Goal: Task Accomplishment & Management: Manage account settings

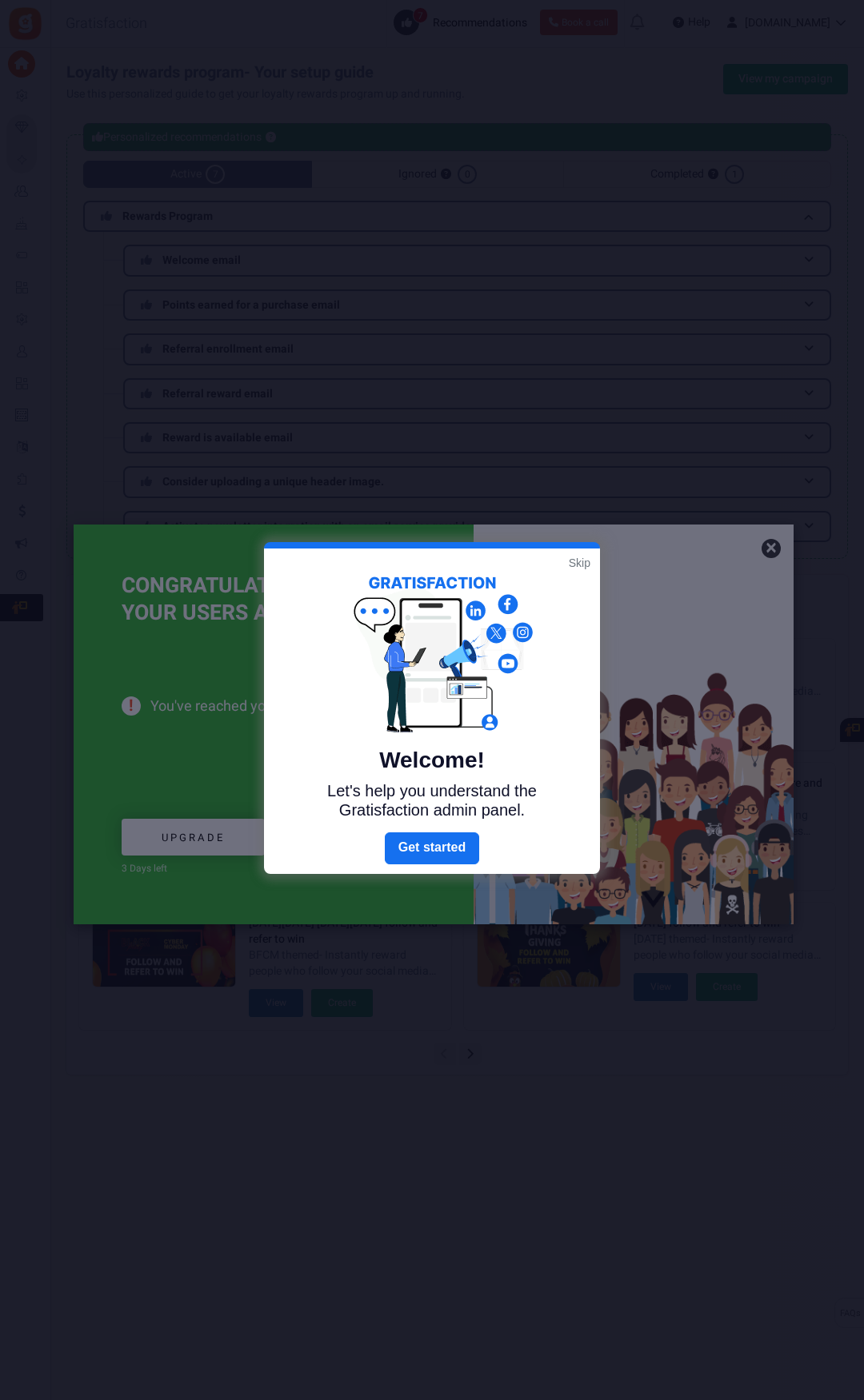
click at [771, 544] on div at bounding box center [432, 700] width 864 height 1400
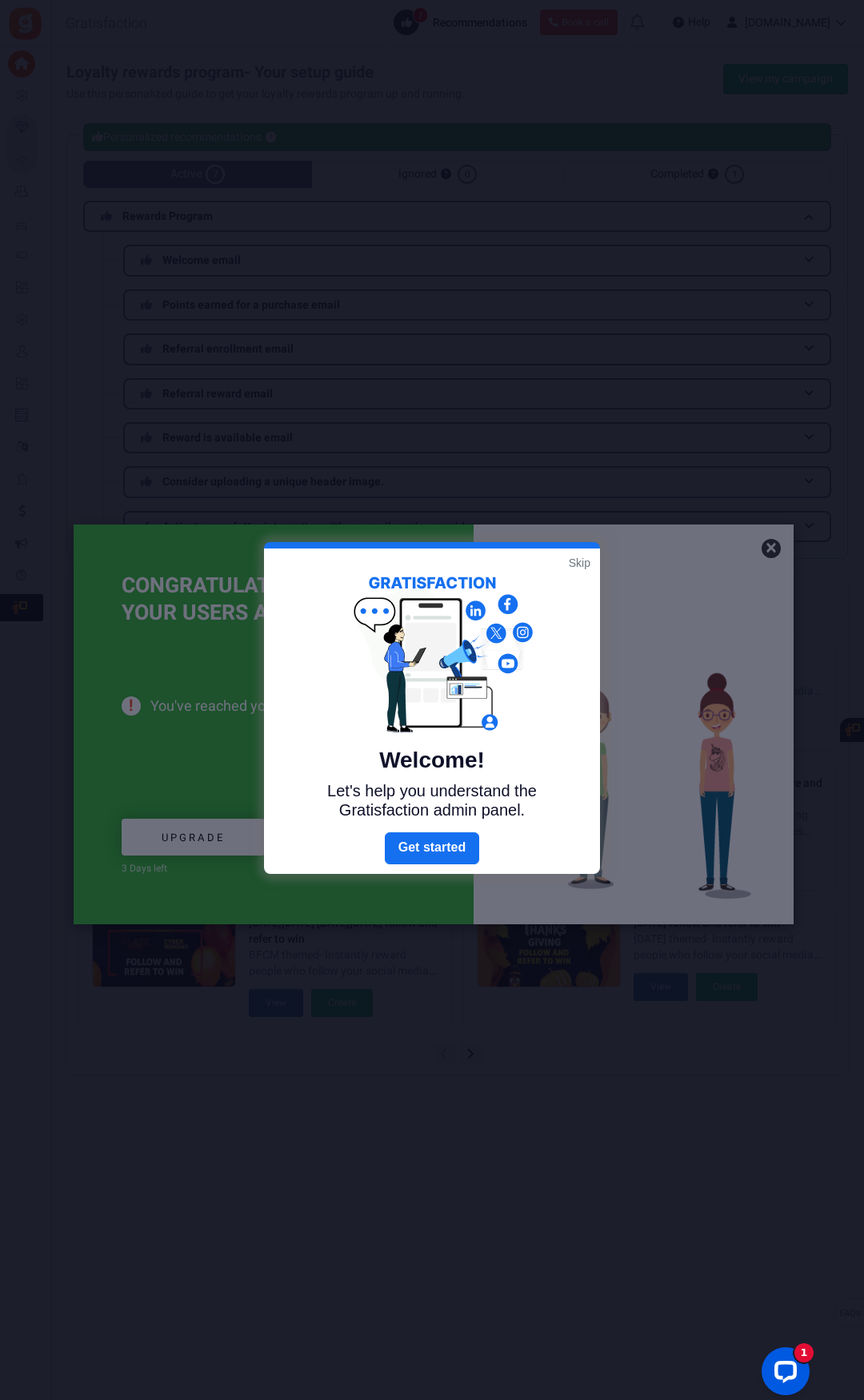
click at [568, 561] on link "Skip" at bounding box center [579, 562] width 22 height 16
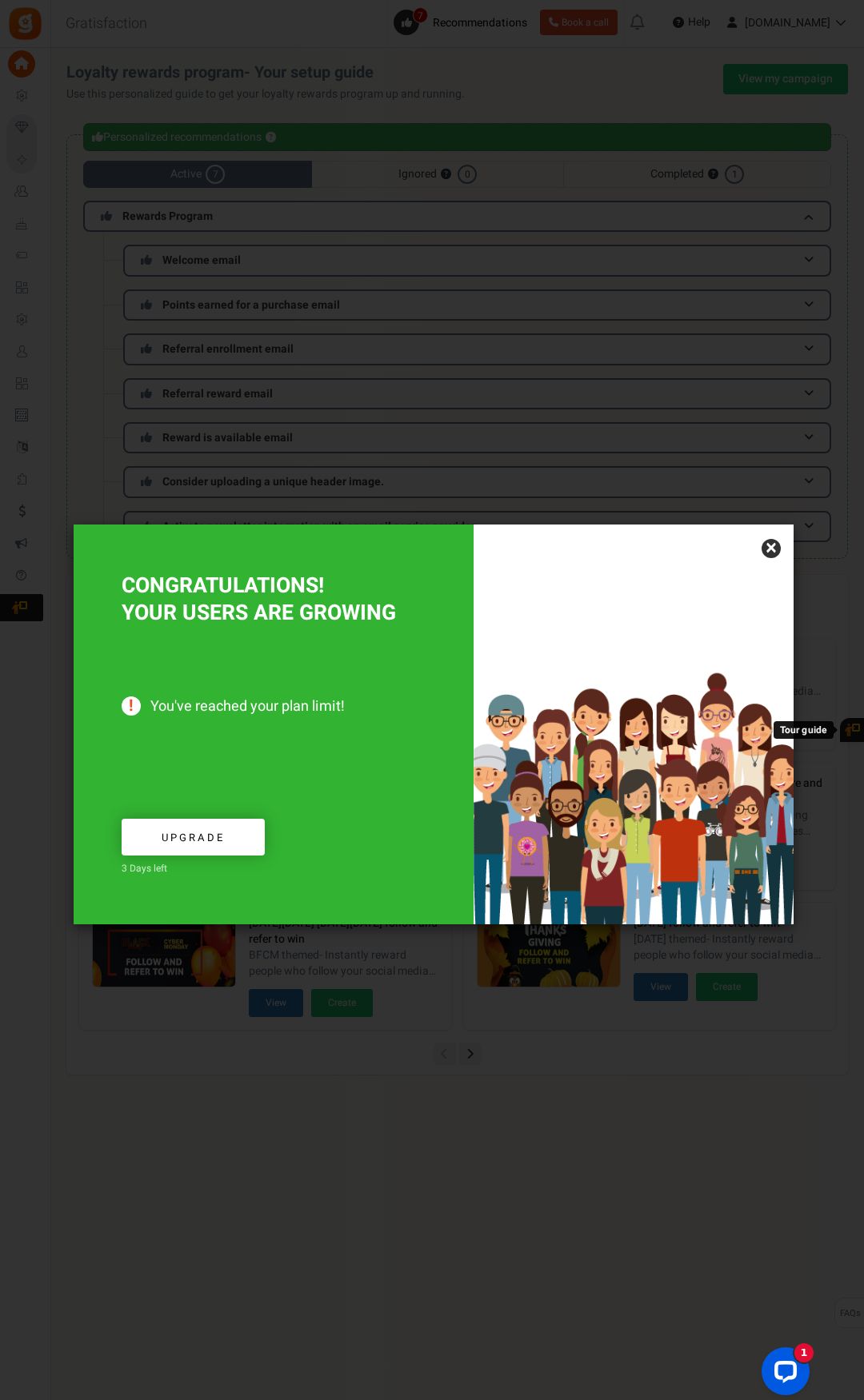
click at [769, 551] on link "×" at bounding box center [771, 548] width 19 height 19
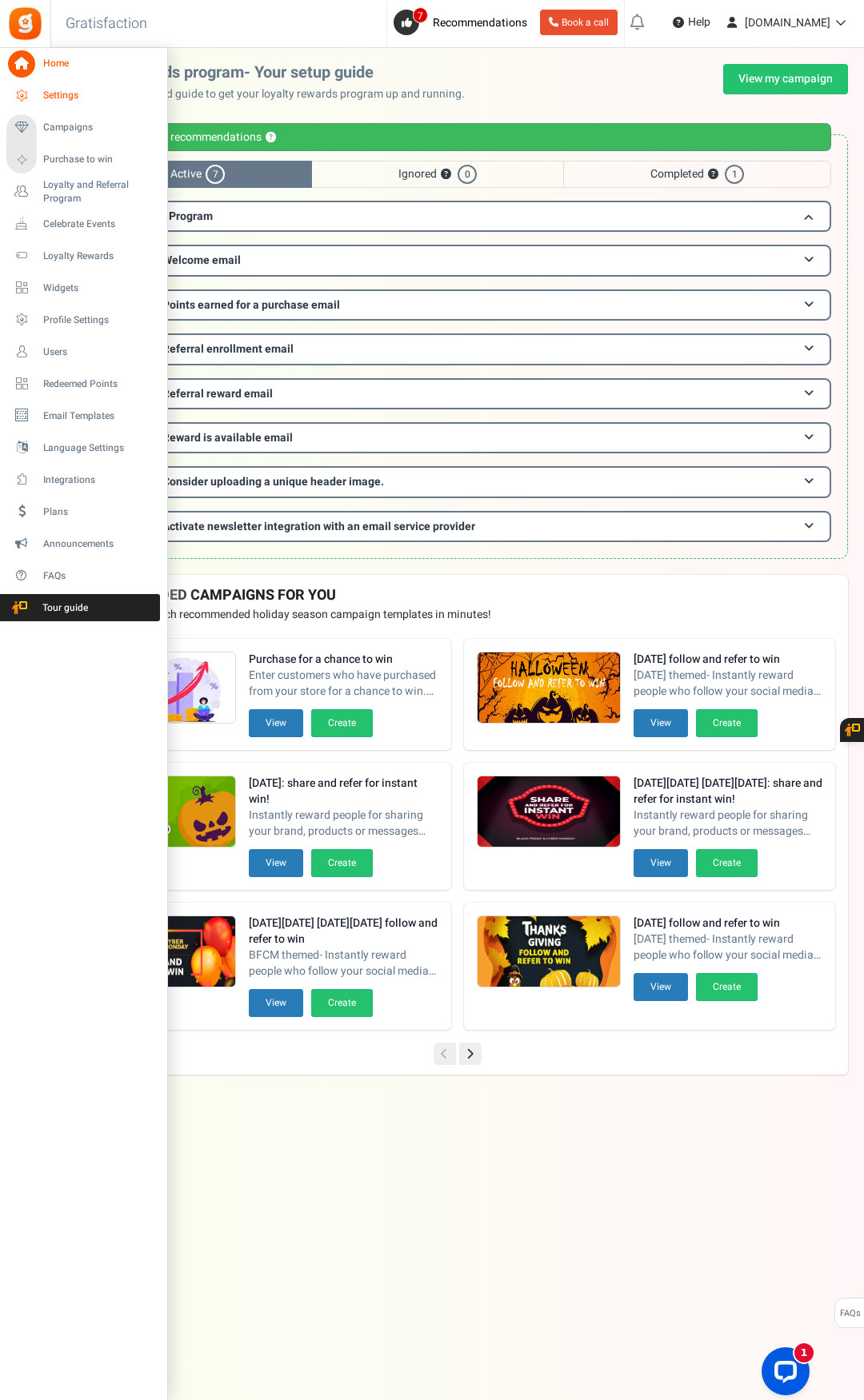
click at [103, 91] on span "Settings" at bounding box center [98, 96] width 112 height 13
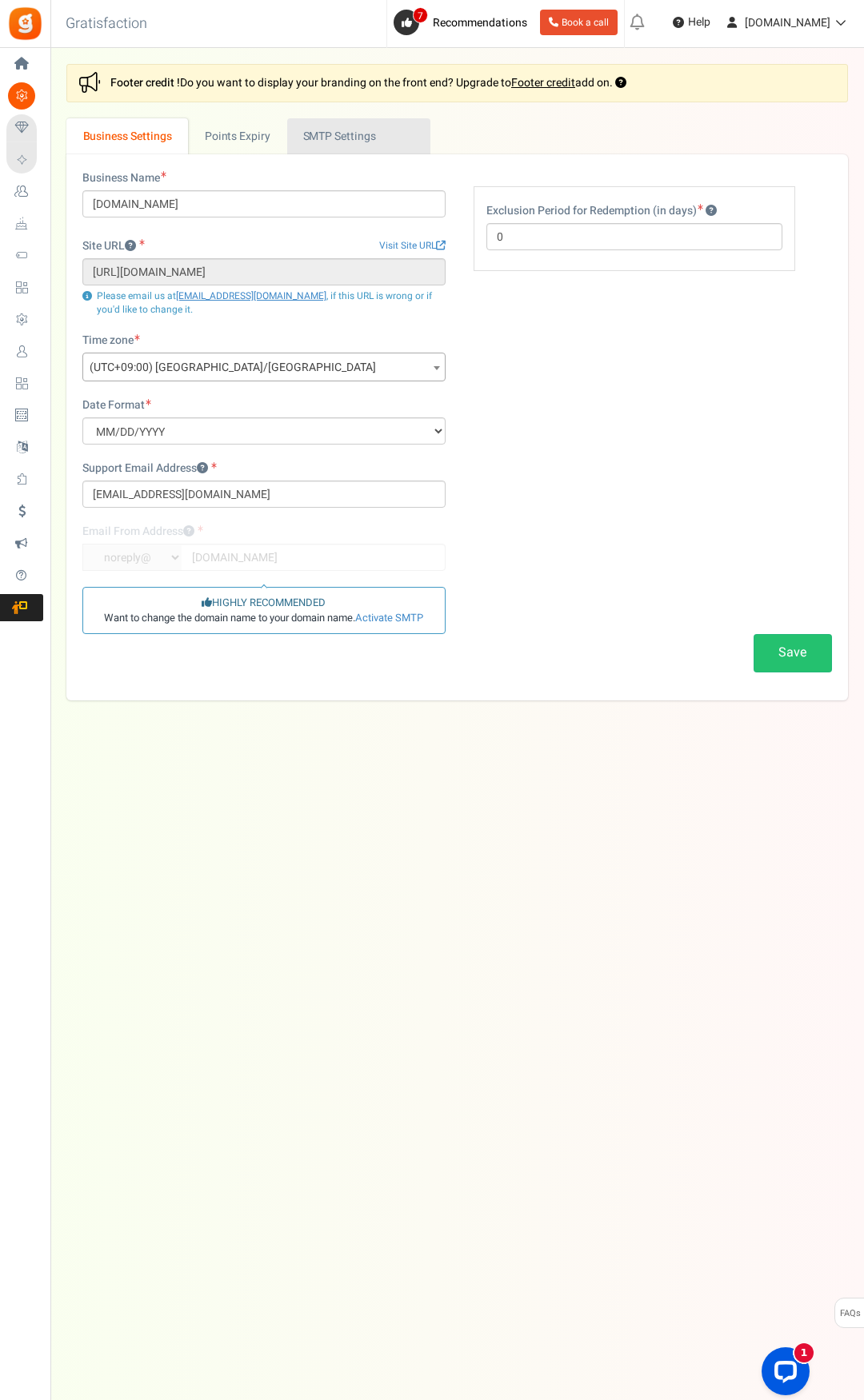
click at [377, 134] on link "Active SMTP Settings" at bounding box center [359, 136] width 144 height 36
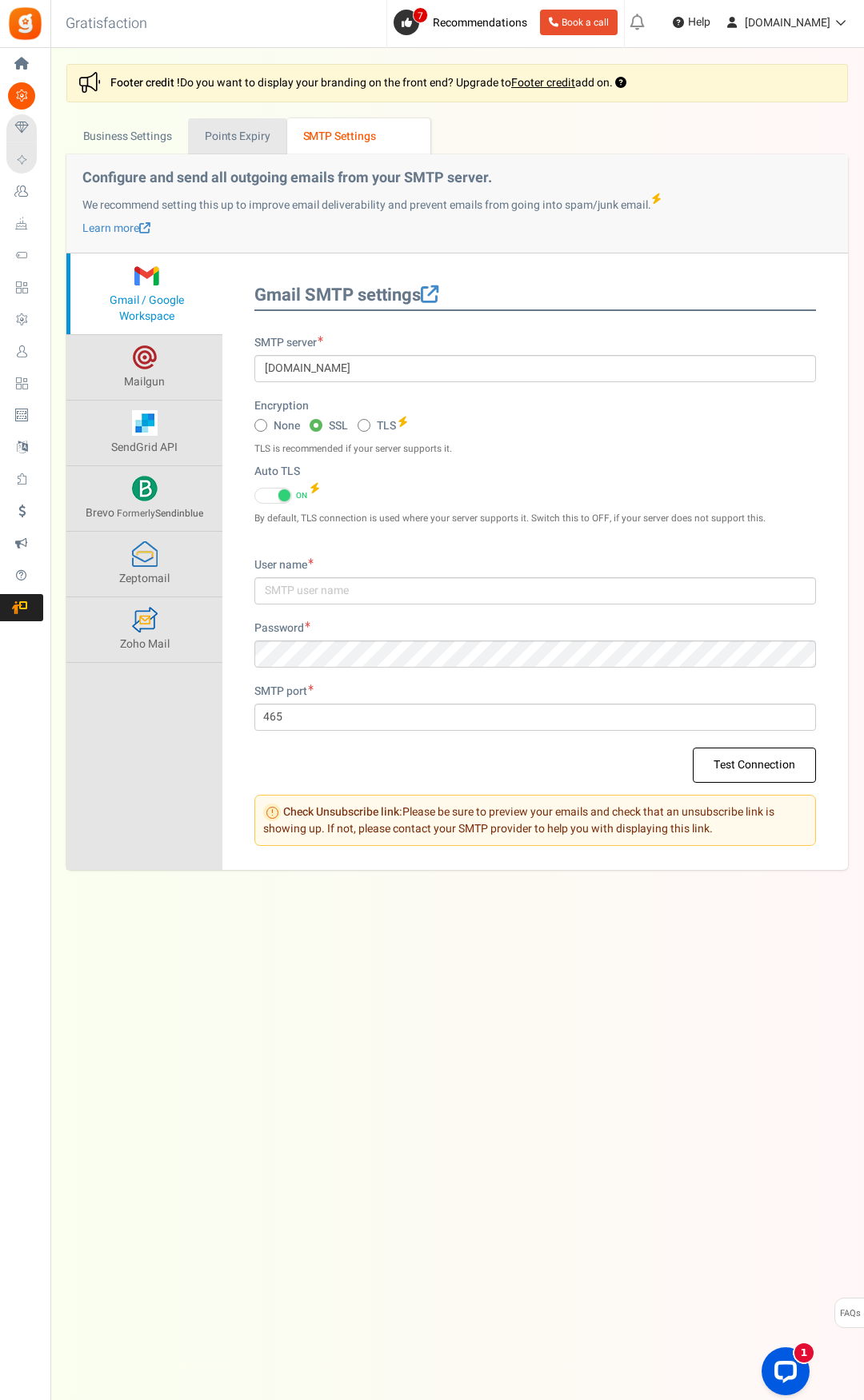
click at [280, 128] on link "Points Expiry" at bounding box center [237, 136] width 98 height 36
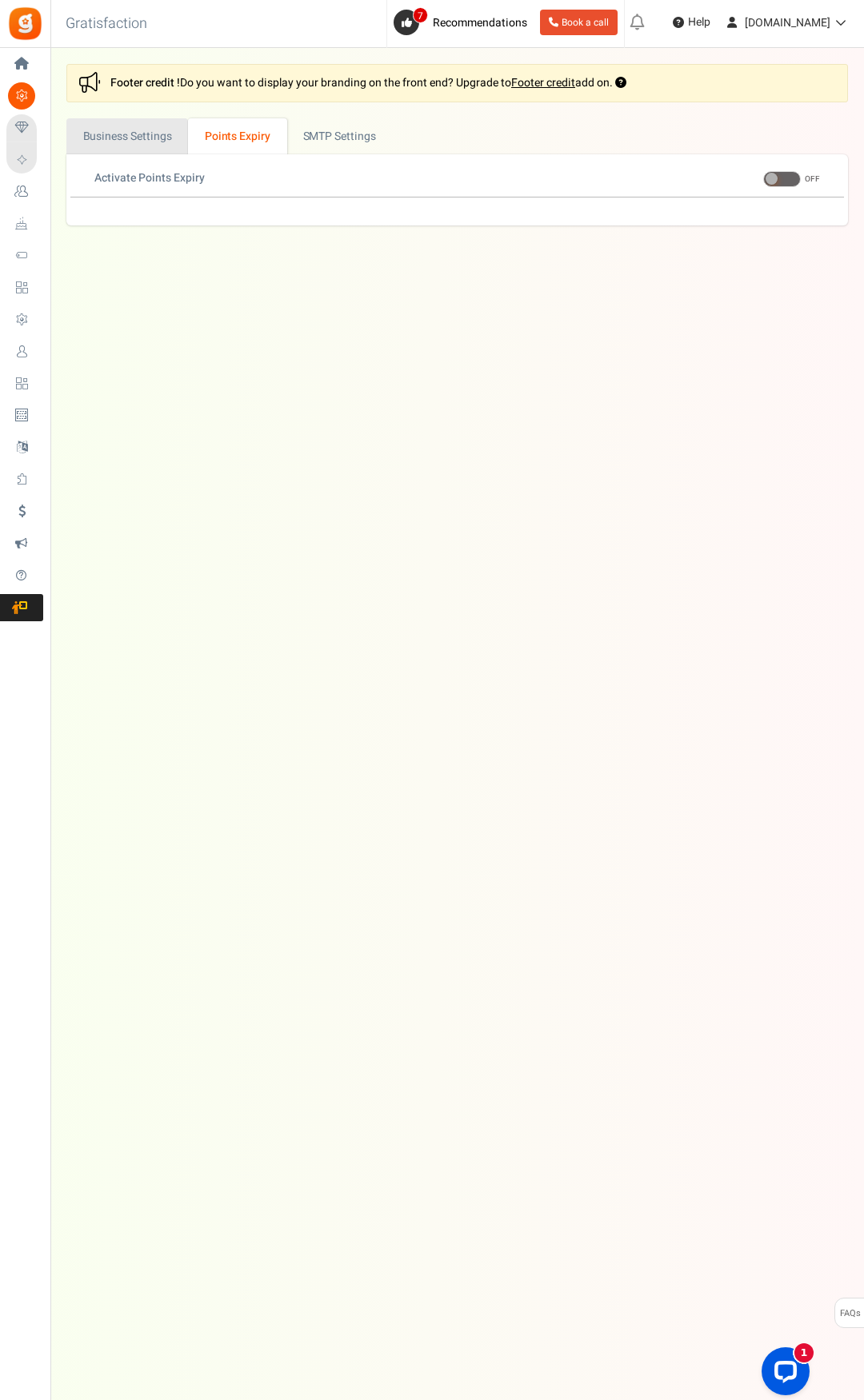
click at [162, 139] on link "Business Settings" at bounding box center [127, 136] width 122 height 36
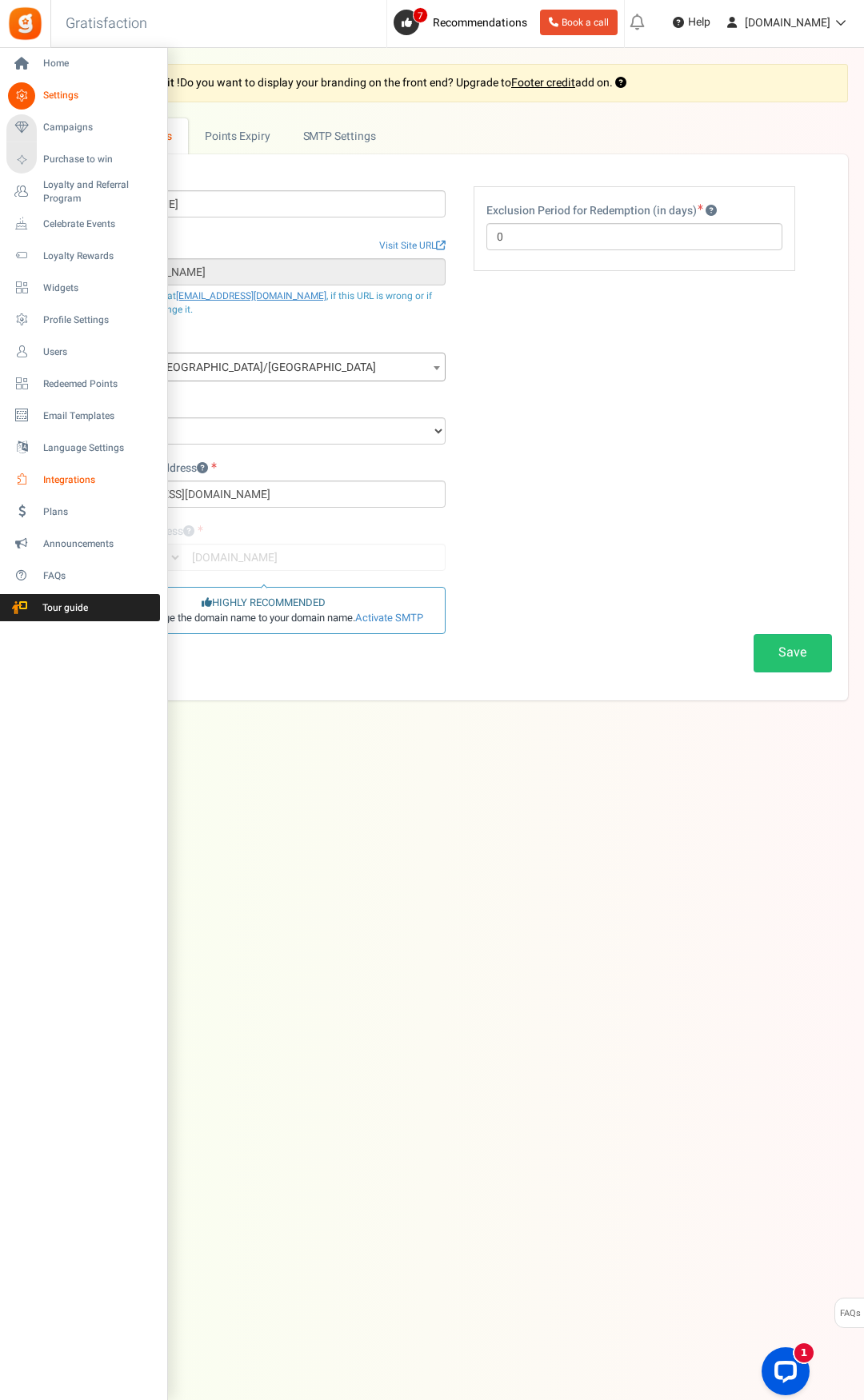
click at [73, 494] on link "Integrations" at bounding box center [83, 480] width 154 height 27
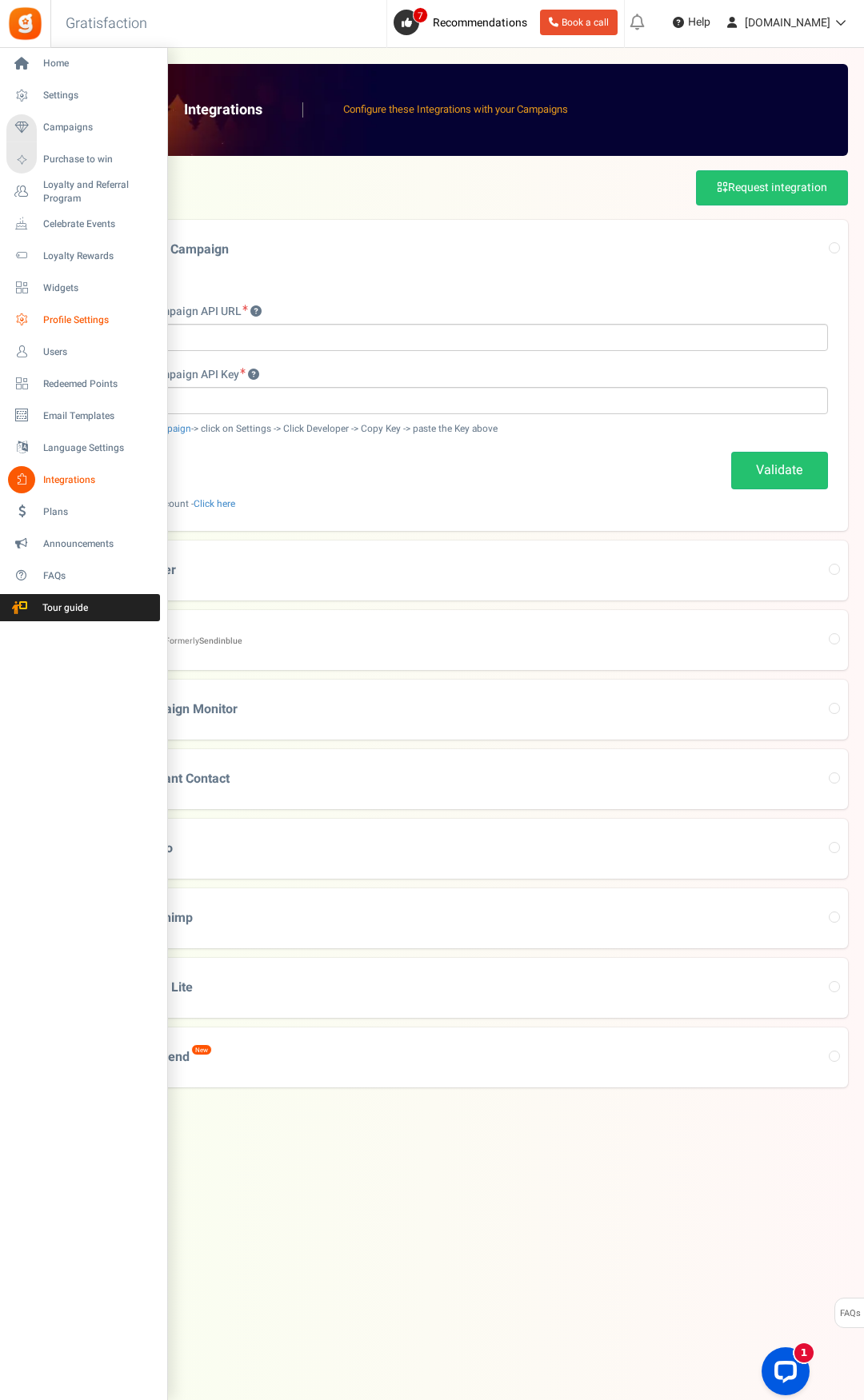
click at [109, 311] on link "Profile Settings" at bounding box center [83, 320] width 154 height 27
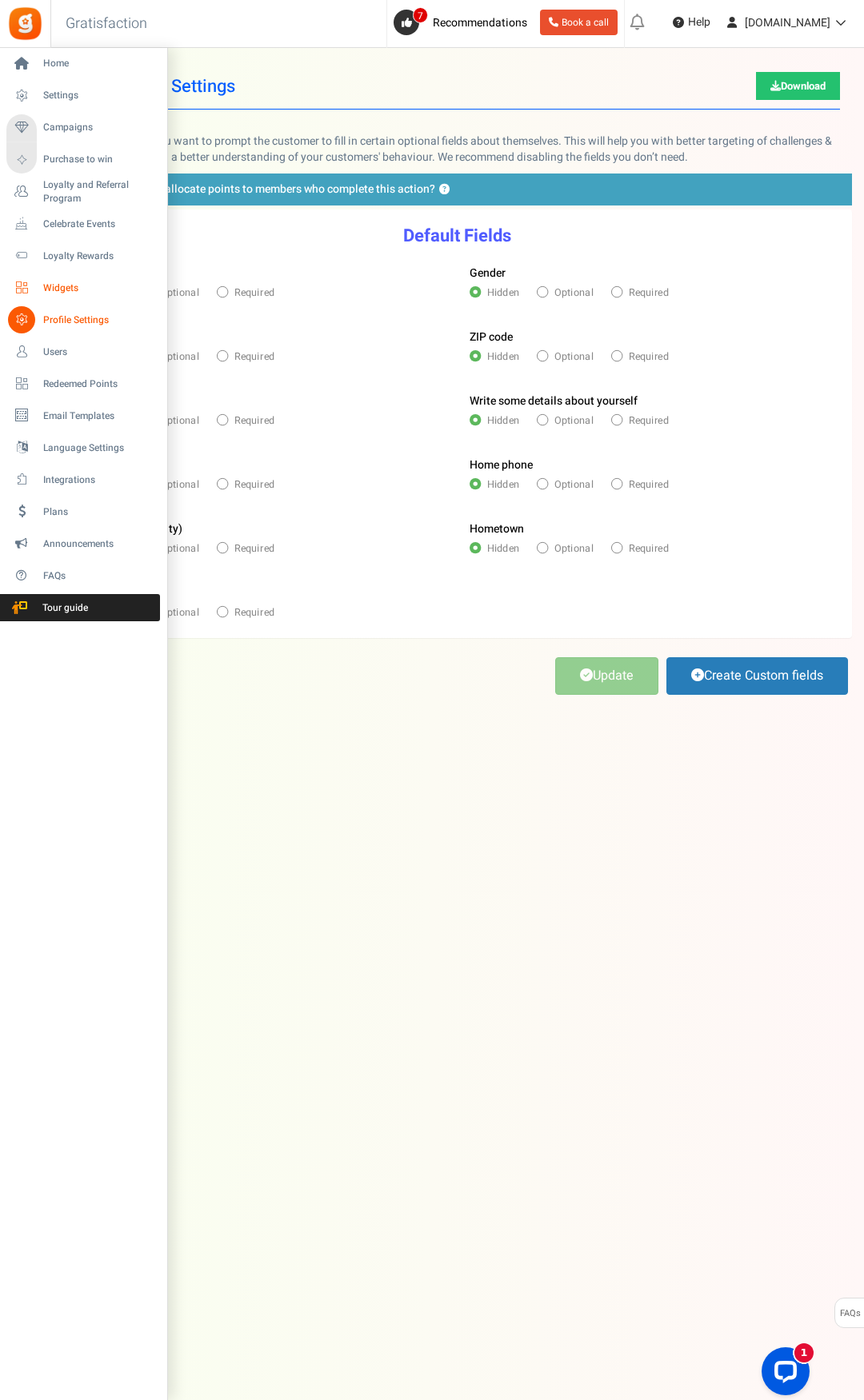
click at [60, 294] on span "Widgets" at bounding box center [98, 288] width 112 height 13
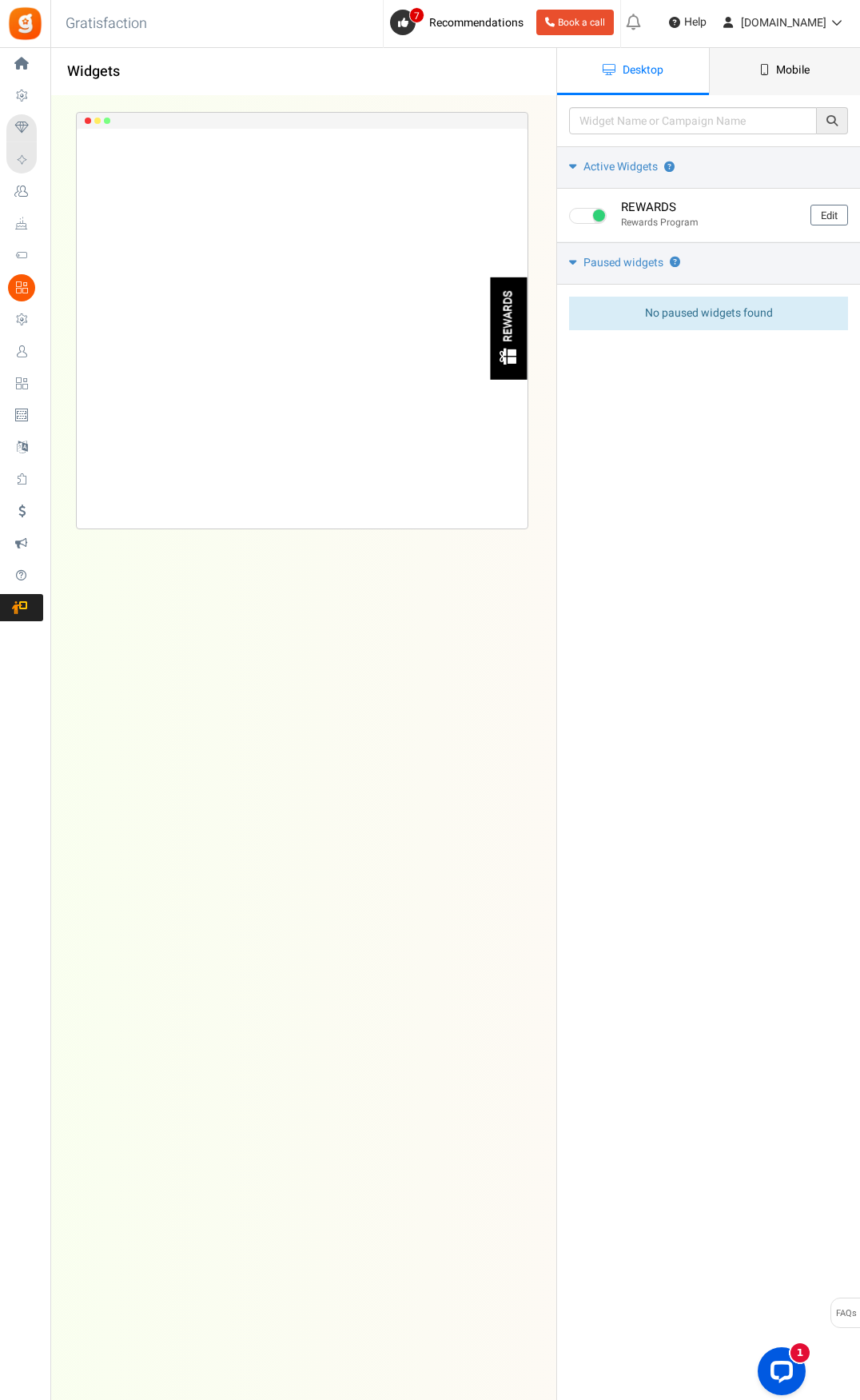
click at [800, 57] on link "Mobile" at bounding box center [784, 71] width 152 height 47
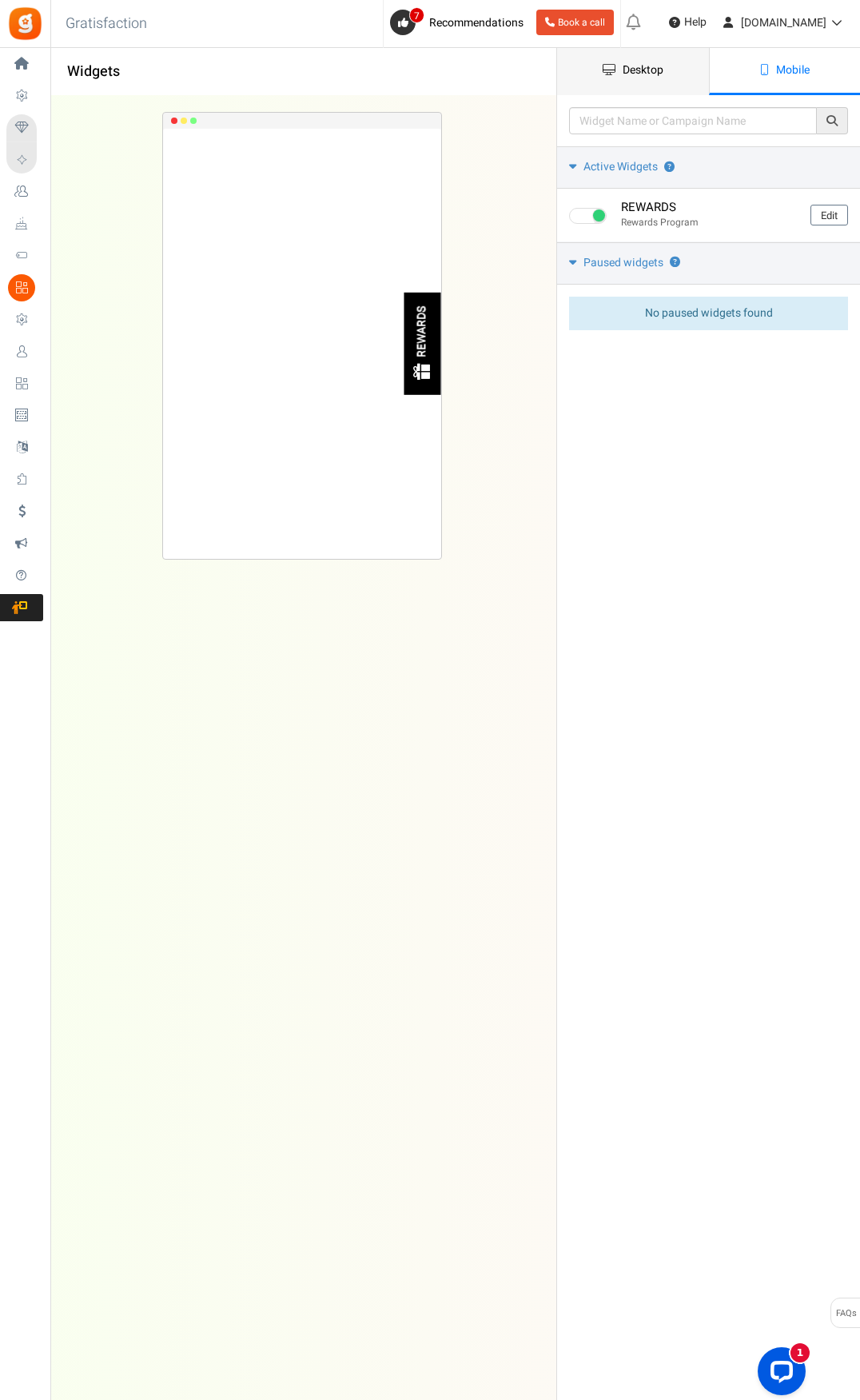
click at [679, 63] on link "Desktop" at bounding box center [633, 71] width 152 height 47
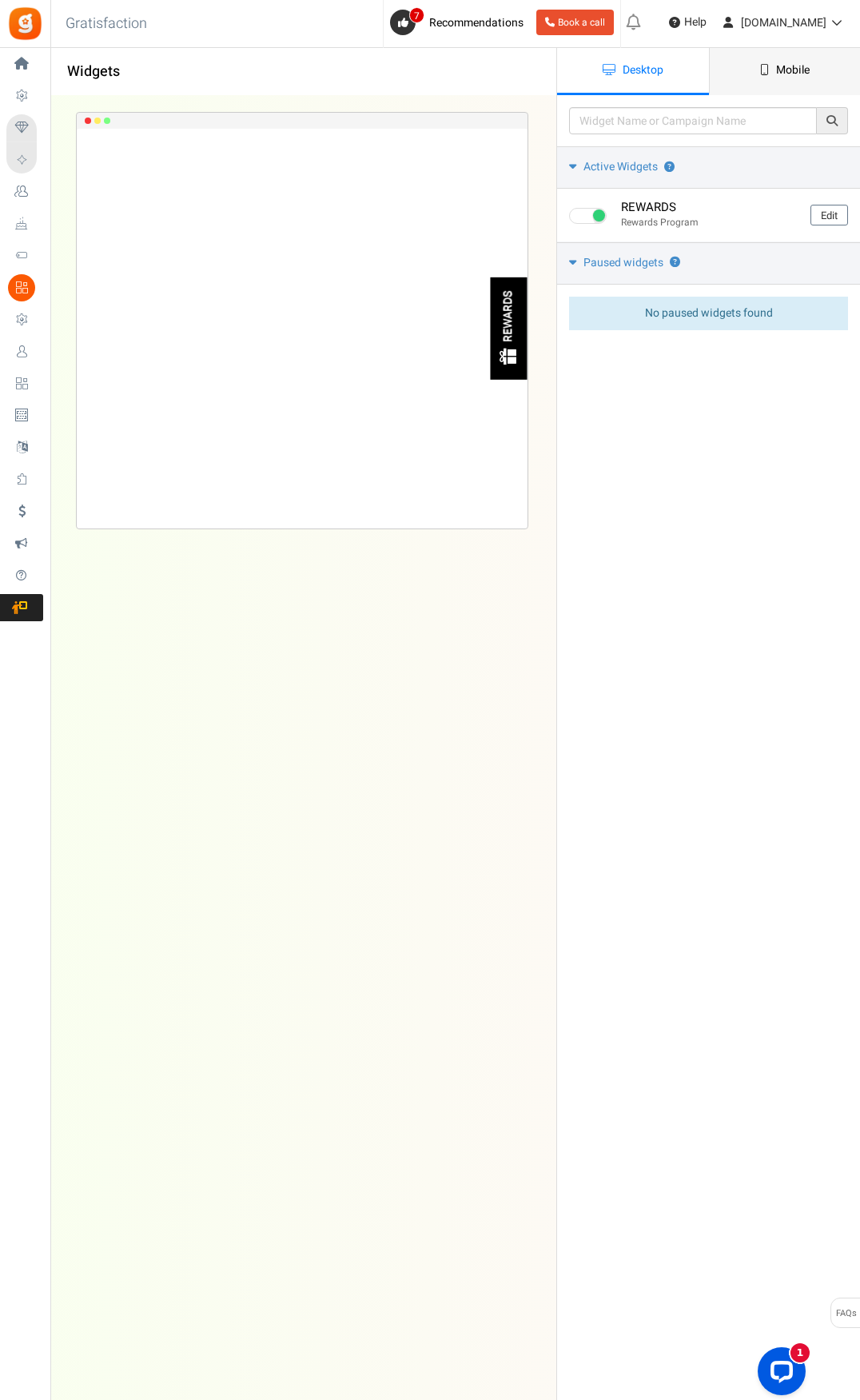
click at [770, 62] on link "Mobile" at bounding box center [784, 71] width 152 height 47
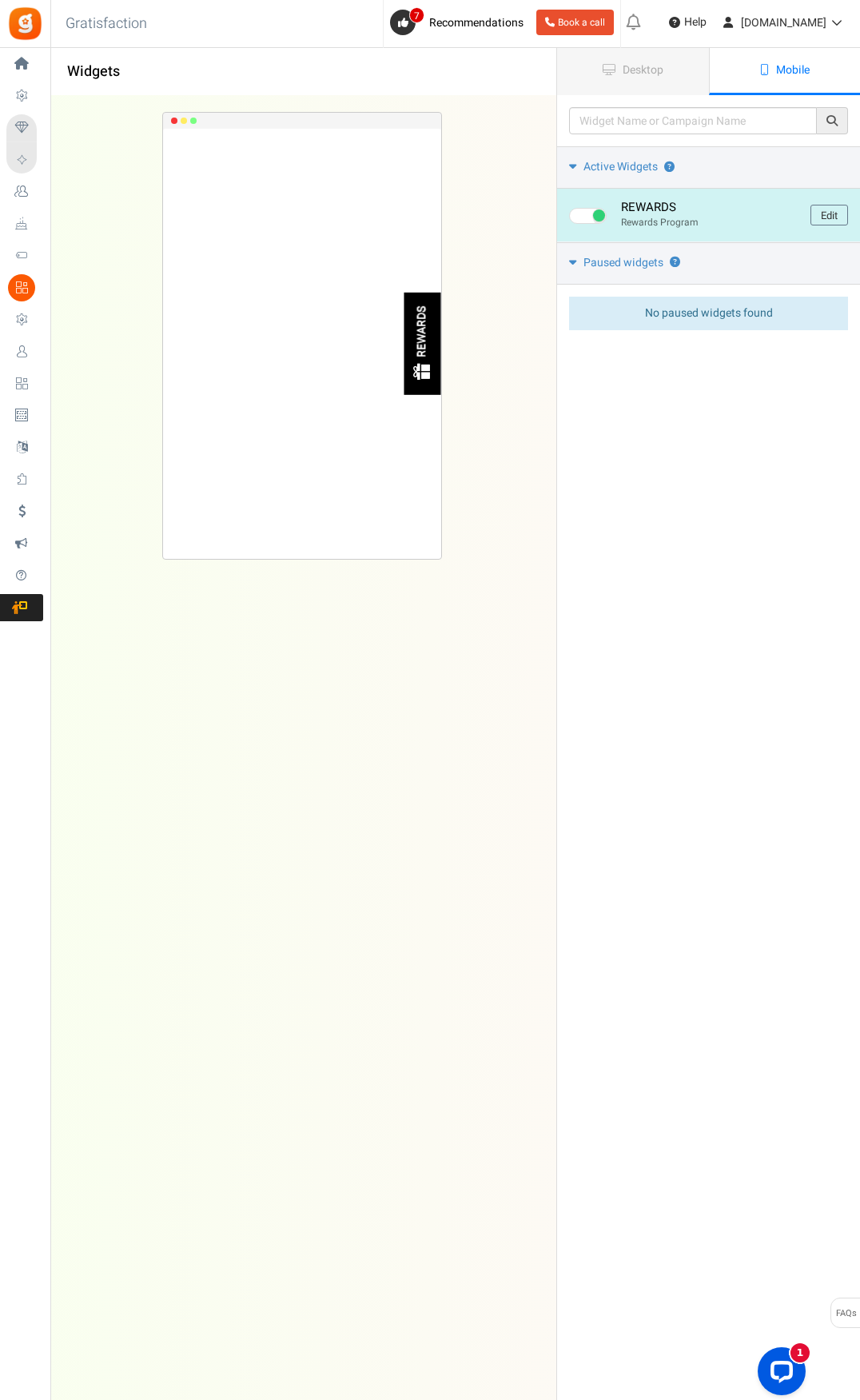
click at [648, 212] on h4 "REWARDS" at bounding box center [710, 207] width 178 height 13
click at [823, 213] on link "Edit" at bounding box center [829, 215] width 38 height 21
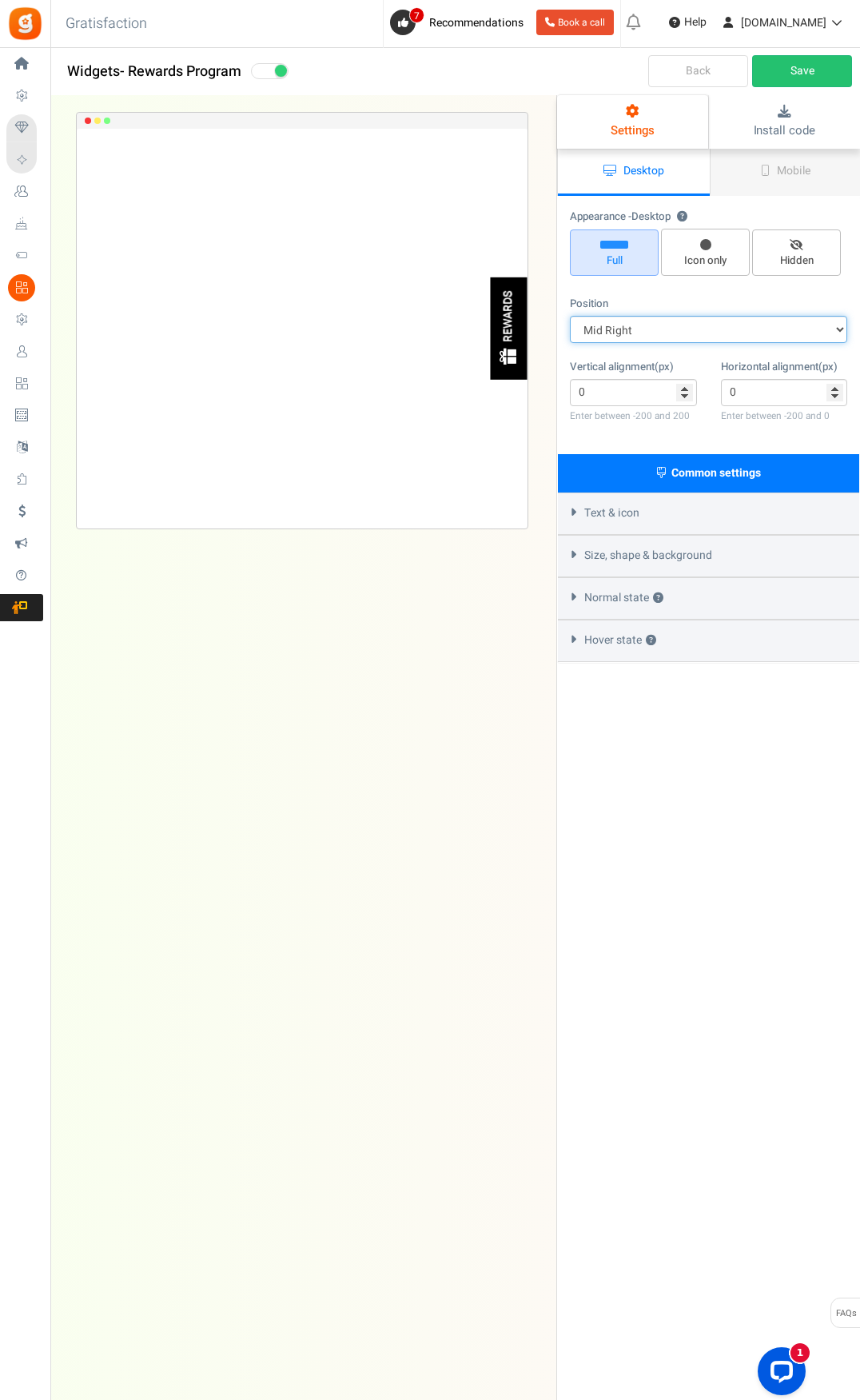
click at [730, 317] on select "Mid Right Mid Left Top Bar Top Left Top Right Top Center Bottom Bar Bottom Left…" at bounding box center [708, 329] width 278 height 27
click at [755, 169] on link "Mobile" at bounding box center [785, 172] width 152 height 47
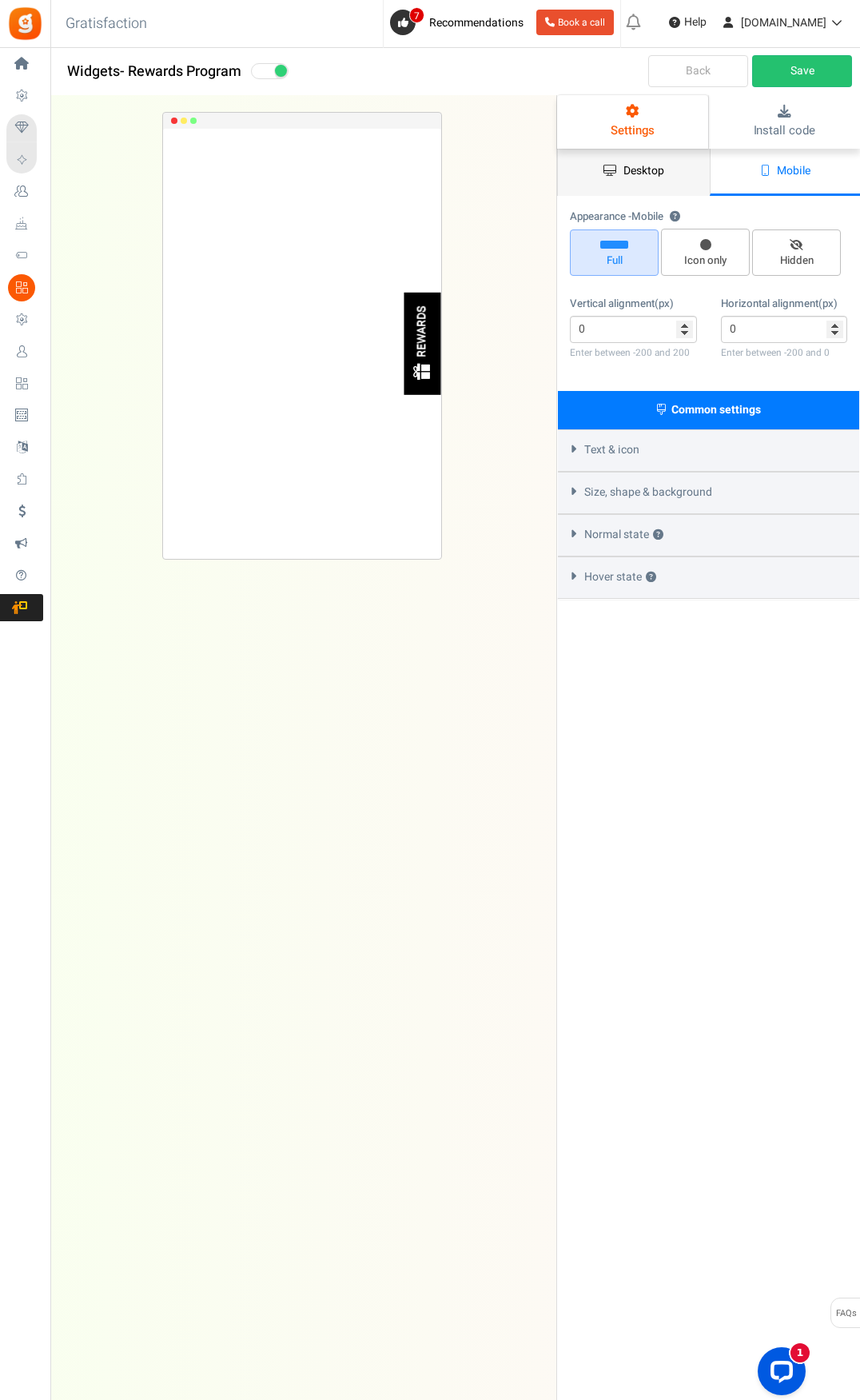
click at [695, 173] on link "Desktop" at bounding box center [633, 172] width 152 height 47
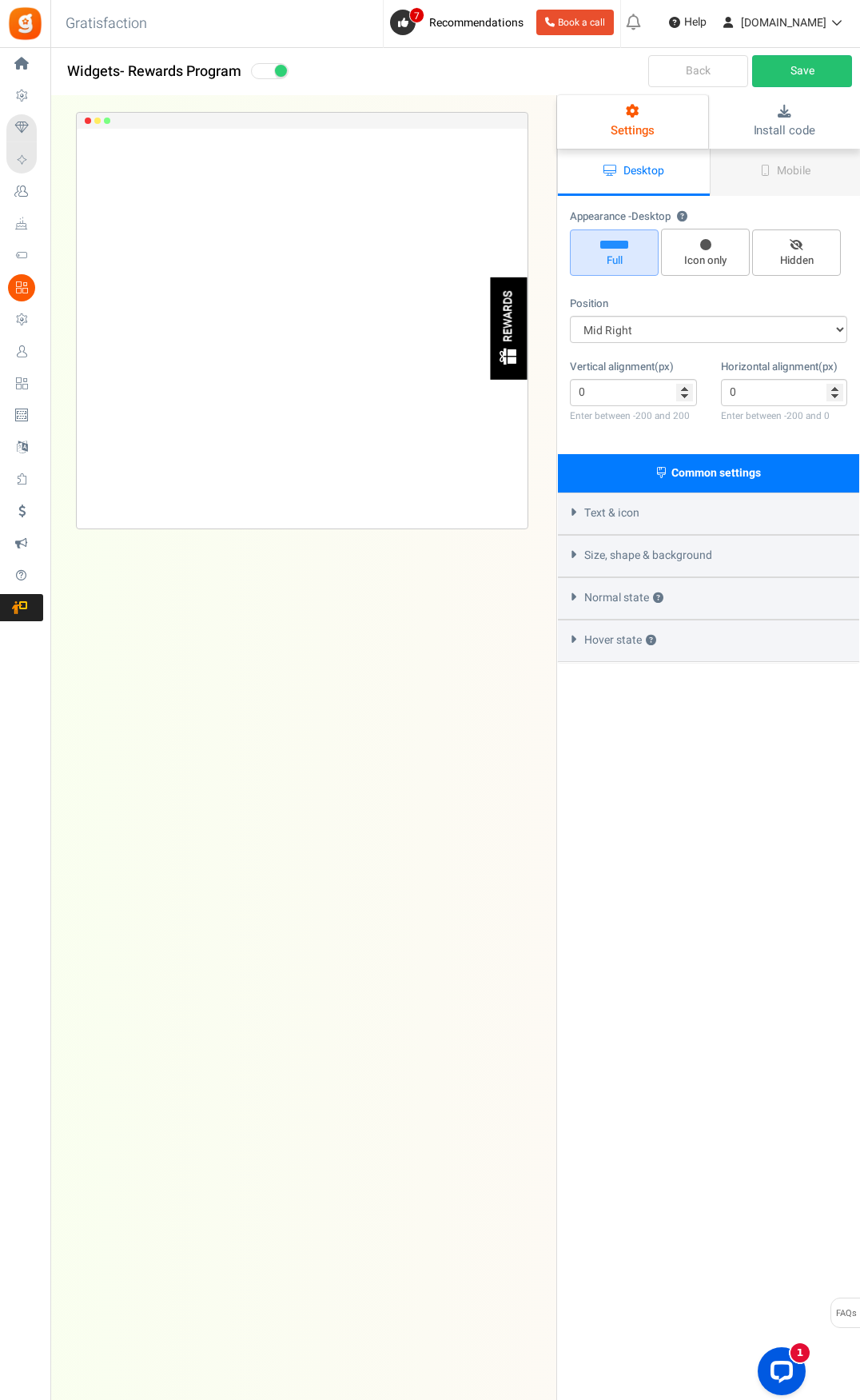
click at [704, 591] on div "Normal state ?" at bounding box center [708, 598] width 301 height 43
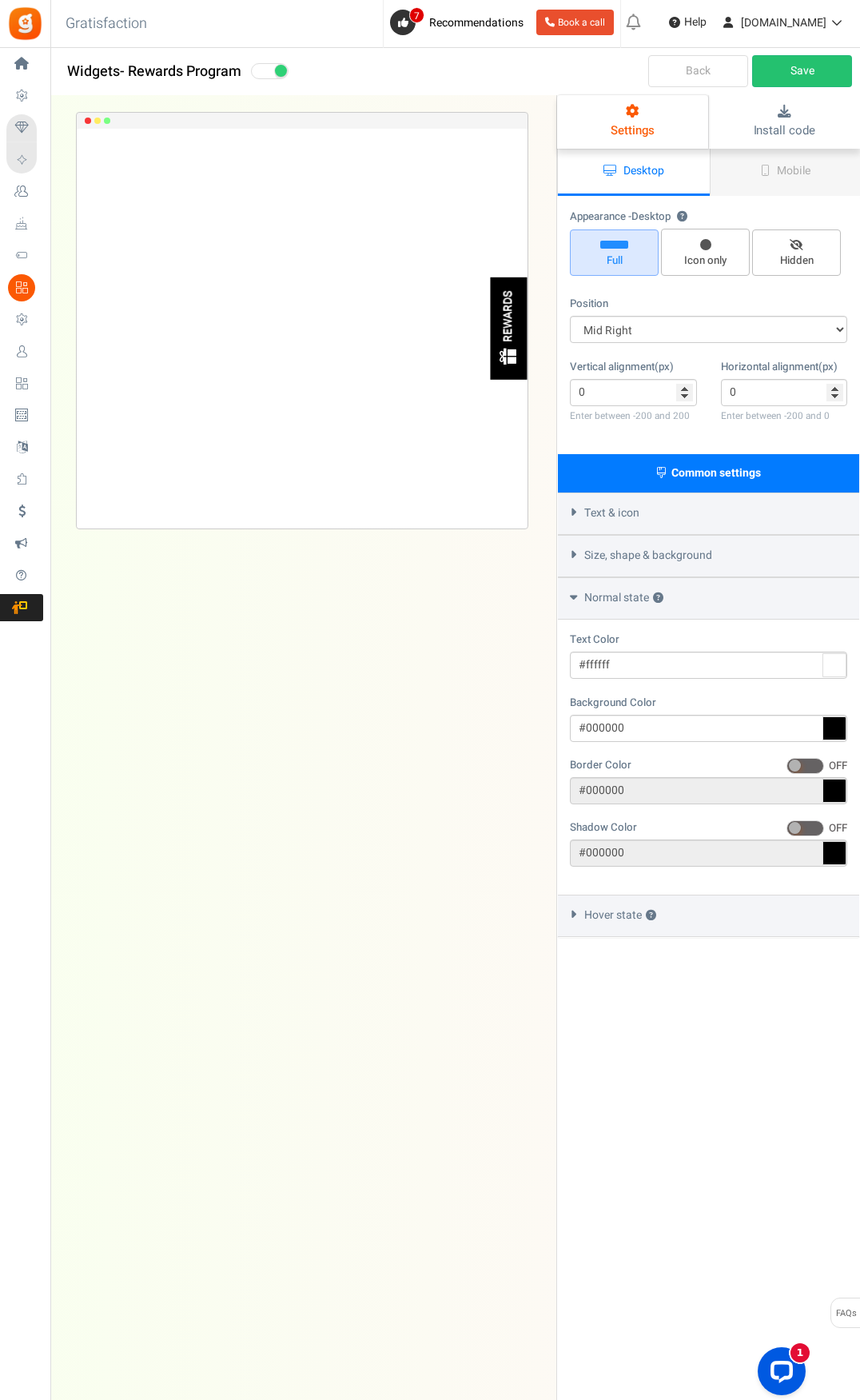
click at [715, 538] on div "Size, shape & background" at bounding box center [708, 556] width 301 height 43
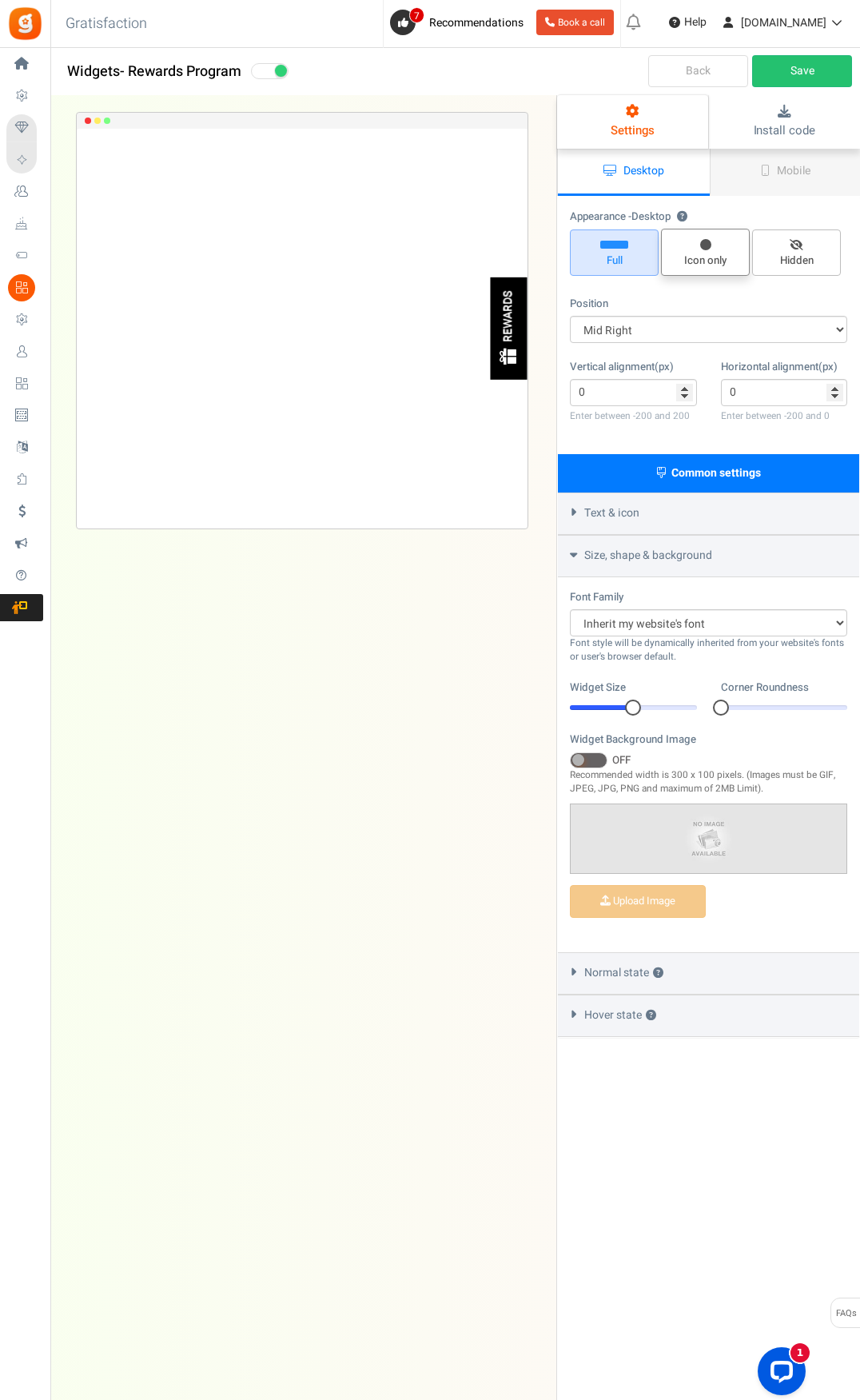
click at [685, 259] on span "Icon only" at bounding box center [706, 261] width 75 height 15
click at [706, 243] on input "Icon only" at bounding box center [711, 237] width 10 height 10
radio input "true"
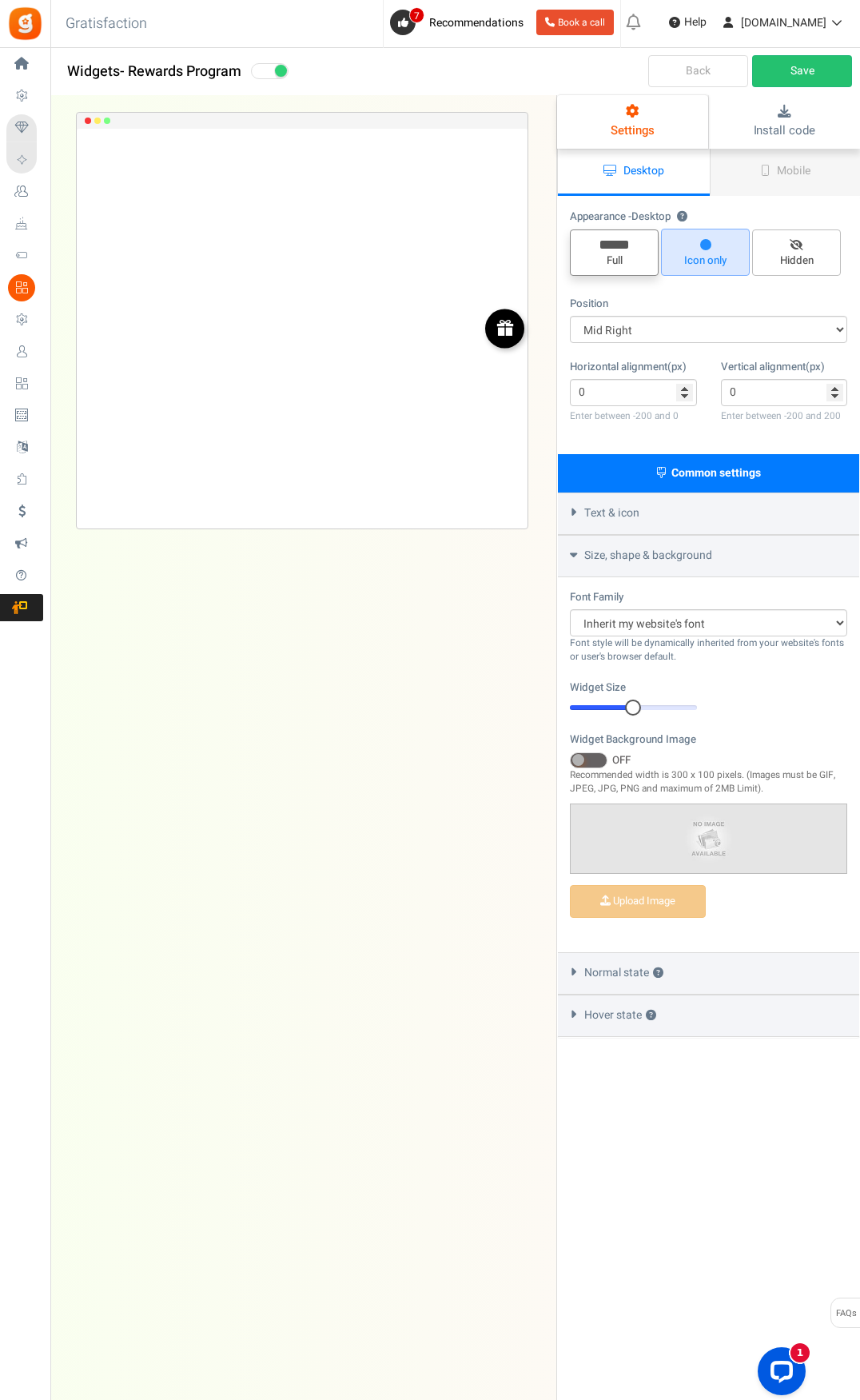
click at [638, 259] on span "Full" at bounding box center [614, 261] width 75 height 15
click at [625, 243] on input "Full" at bounding box center [620, 238] width 10 height 10
radio input "true"
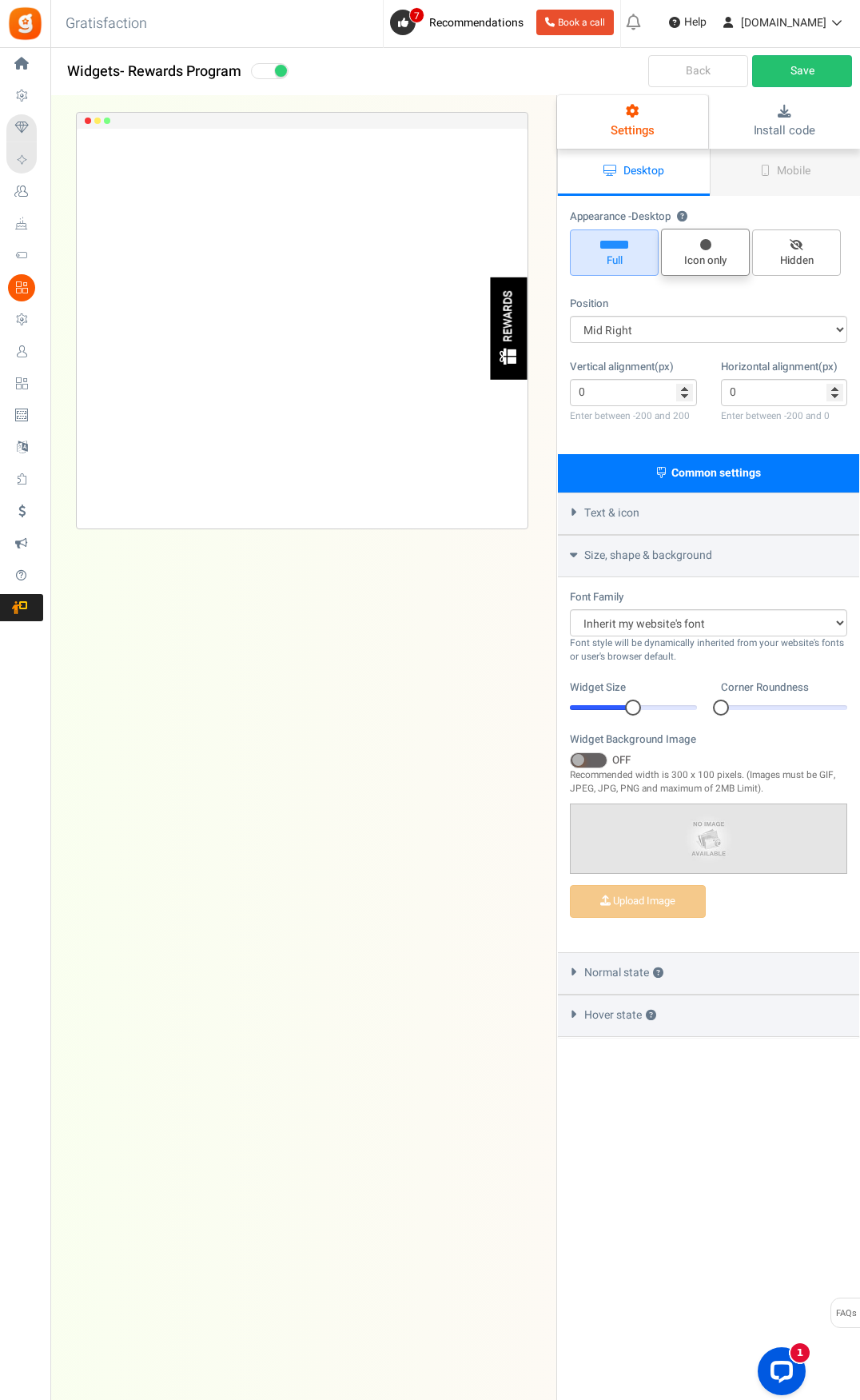
click at [685, 255] on span "Icon only" at bounding box center [706, 261] width 75 height 15
click at [706, 243] on input "Icon only" at bounding box center [711, 237] width 10 height 10
radio input "true"
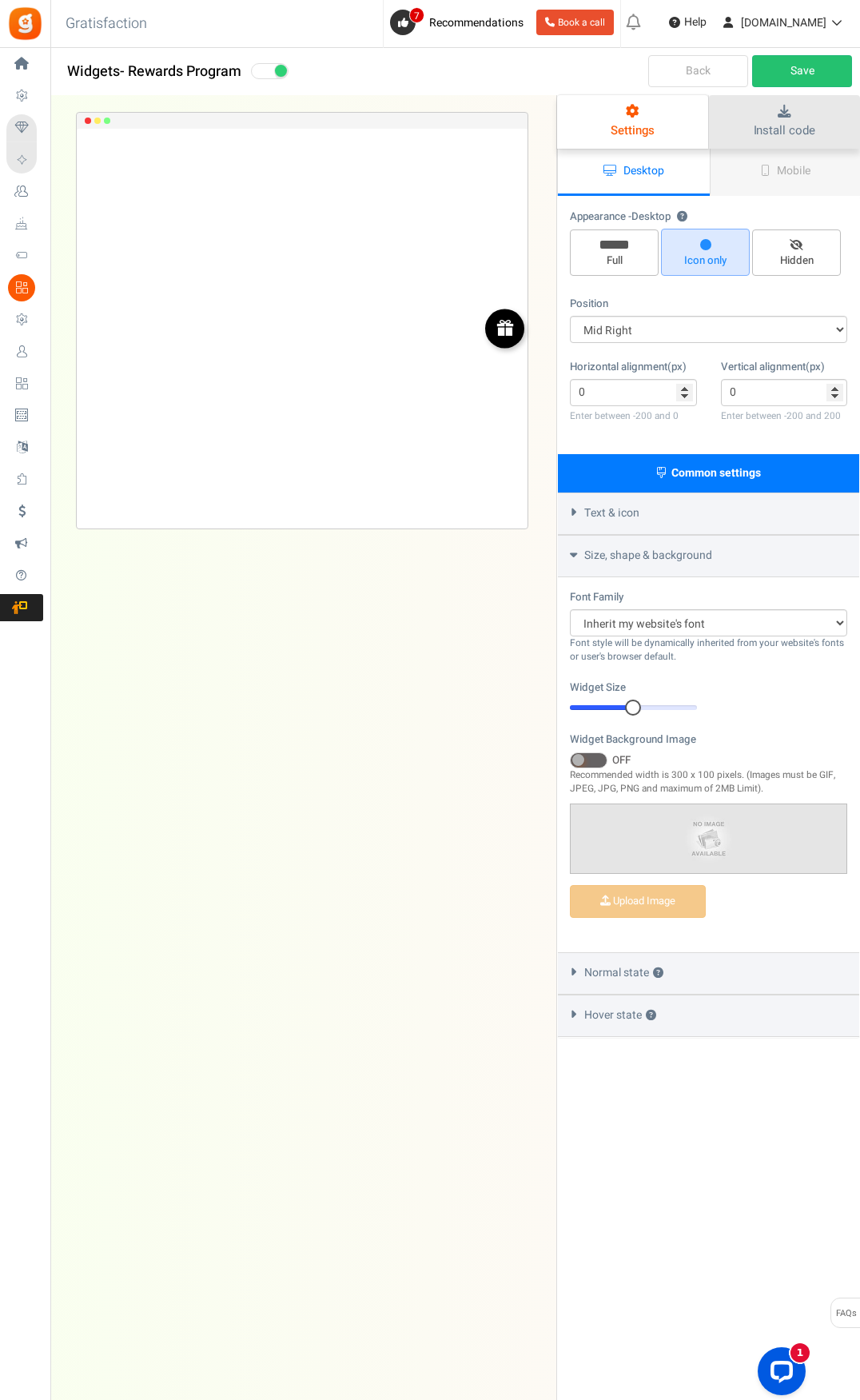
click at [749, 132] on link "Install code" at bounding box center [784, 122] width 152 height 54
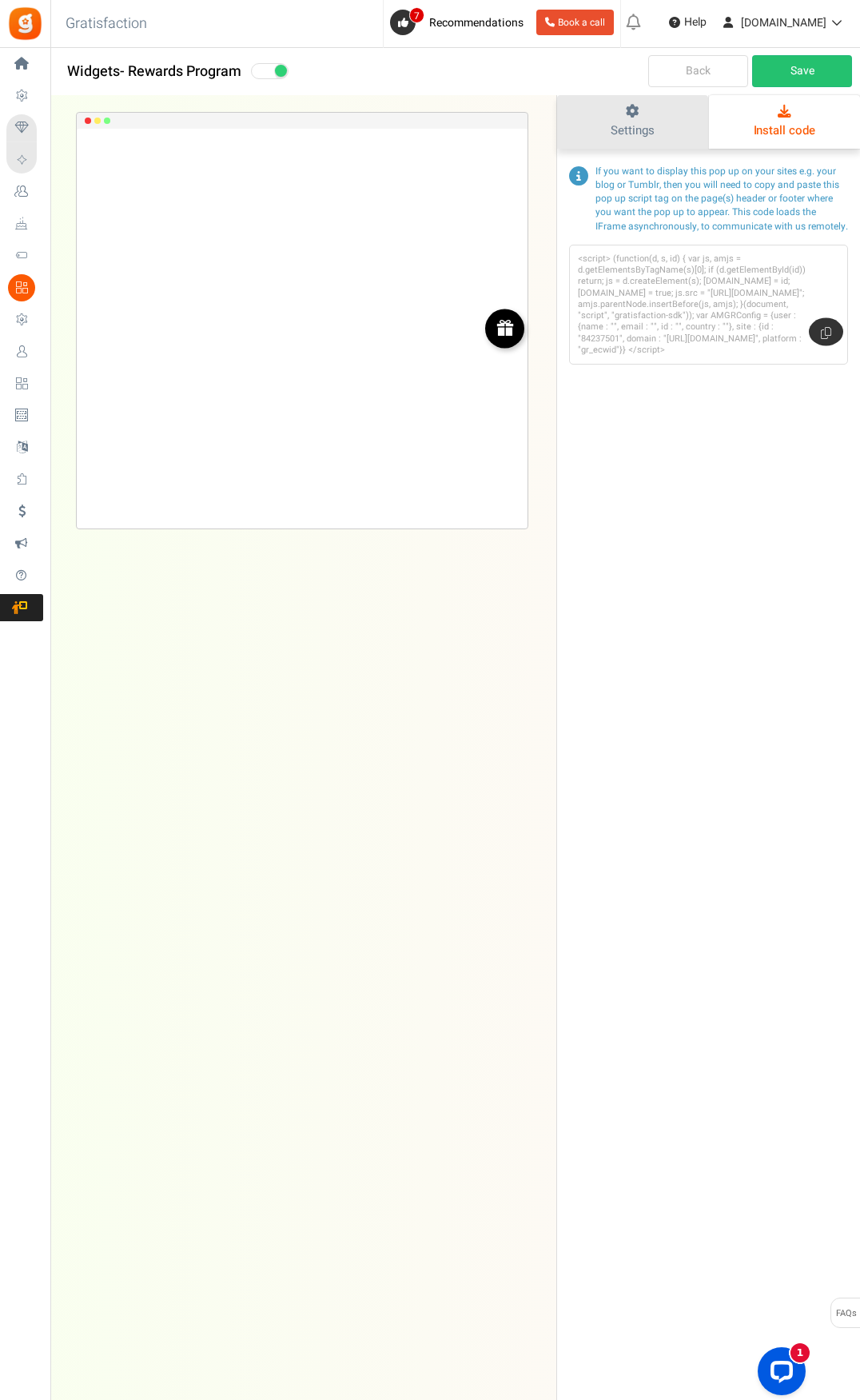
click at [663, 126] on link "Settings" at bounding box center [633, 122] width 151 height 54
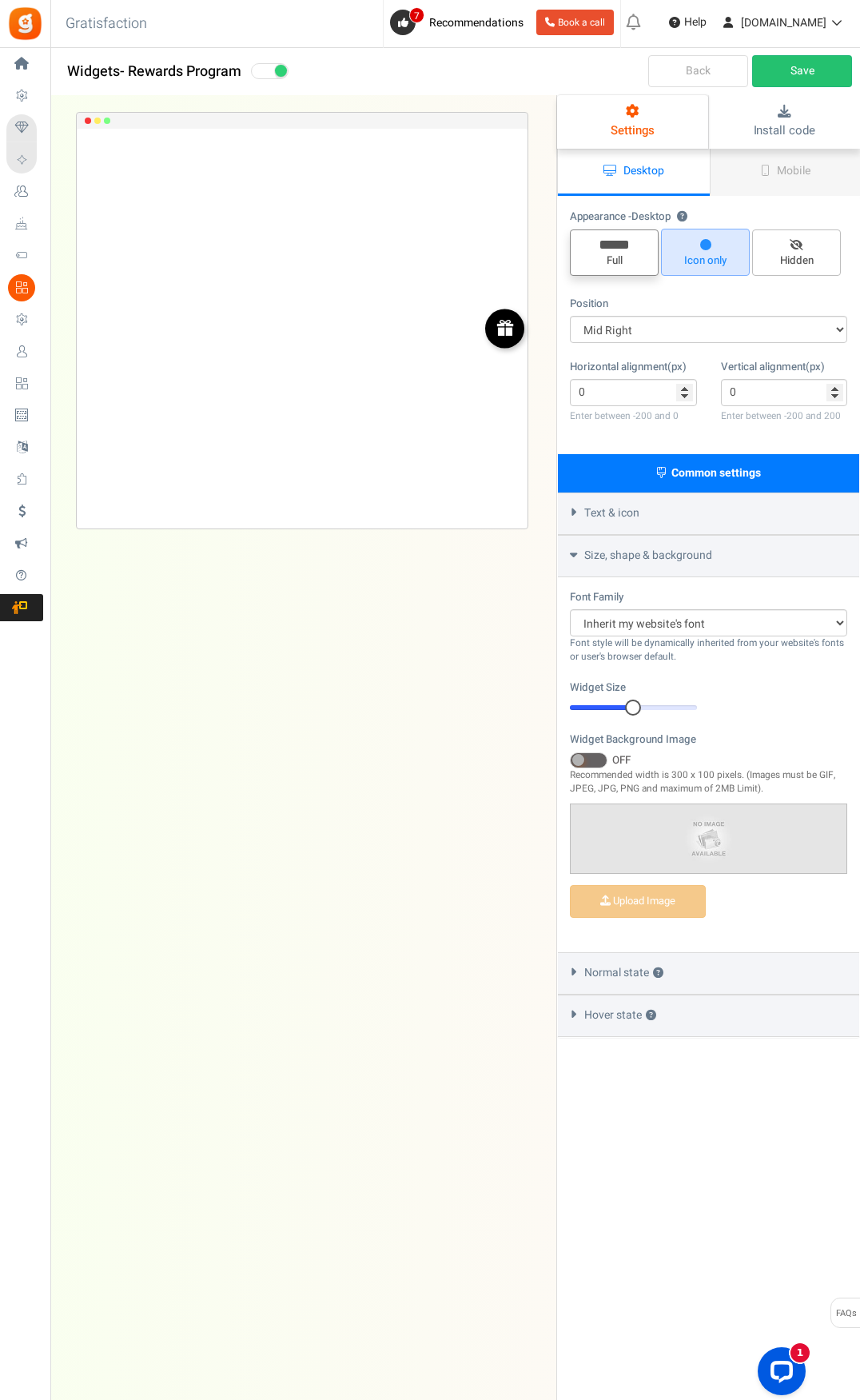
click at [638, 253] on span "Full" at bounding box center [614, 261] width 75 height 15
click at [625, 243] on input "Full" at bounding box center [620, 238] width 10 height 10
radio input "true"
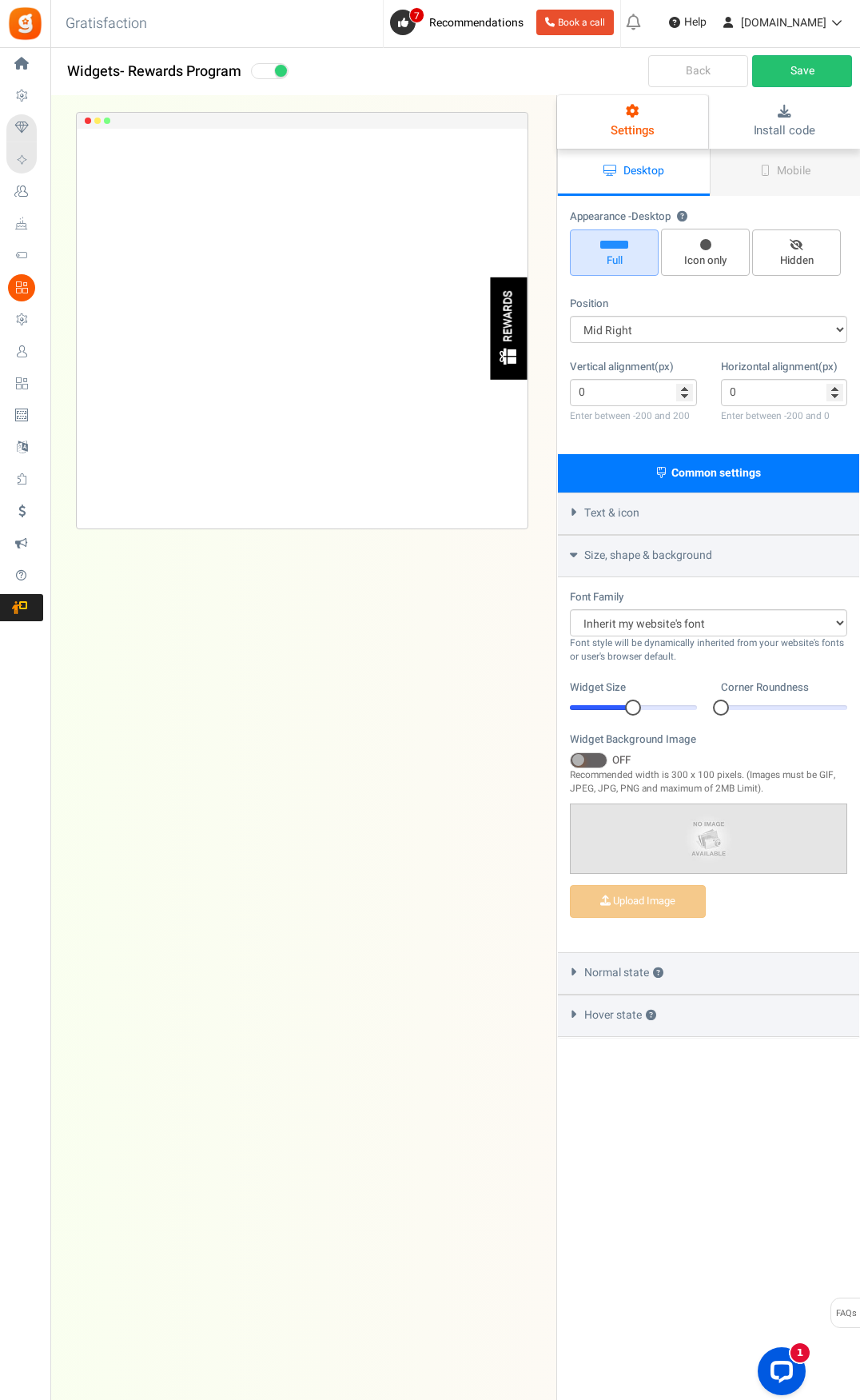
click at [665, 364] on label "Vertical alignment(px)" at bounding box center [622, 368] width 104 height 15
click at [666, 332] on select "Mid Right Mid Left Top Bar Top Left Top Right Top Center Bottom Bar Bottom Left…" at bounding box center [708, 329] width 278 height 27
click at [570, 316] on select "Mid Right Mid Left Top Bar Top Left Top Right Top Center Bottom Bar Bottom Left…" at bounding box center [708, 329] width 278 height 27
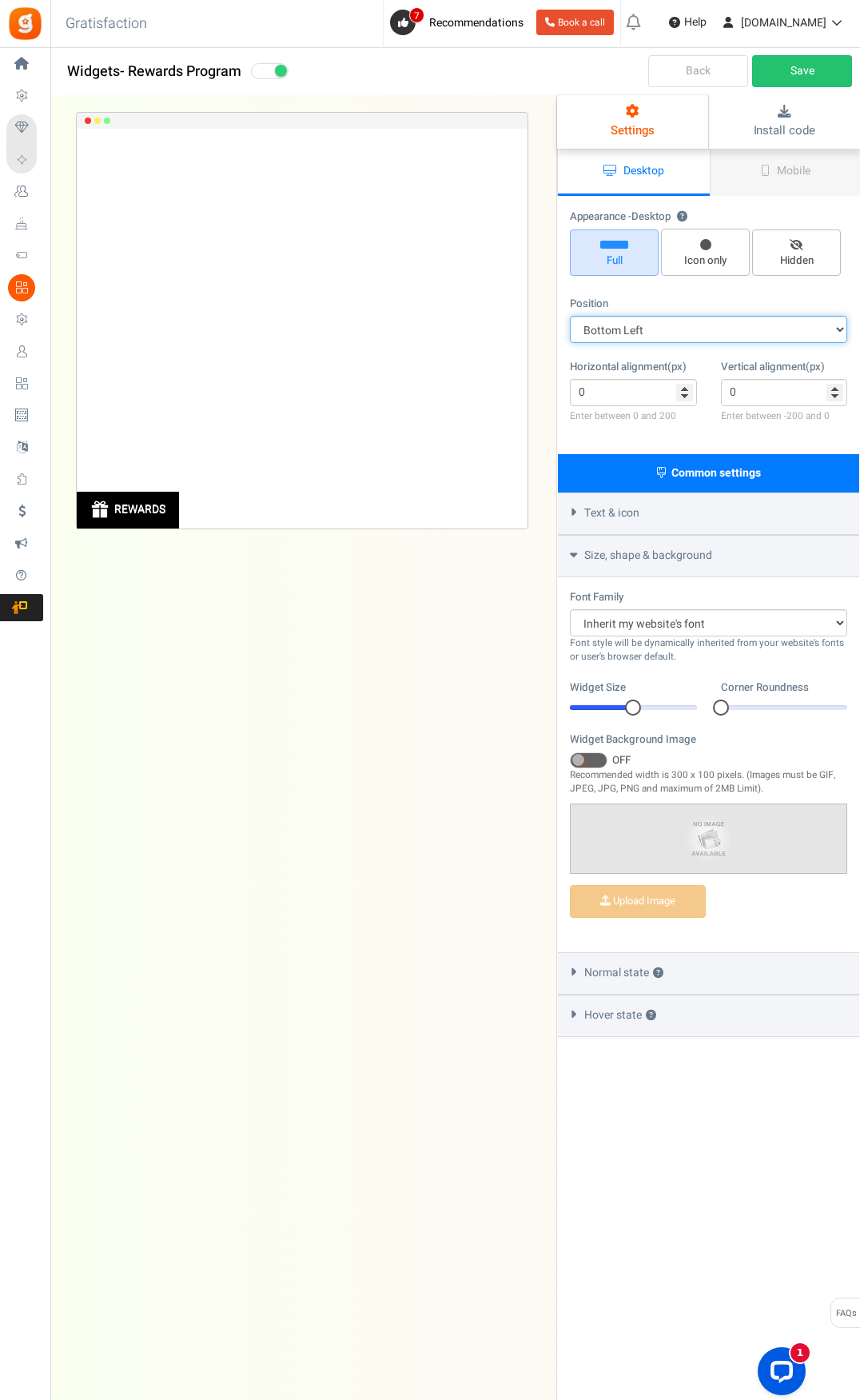
click at [636, 338] on select "Mid Right Mid Left Top Bar Top Left Top Right Top Center Bottom Bar Bottom Left…" at bounding box center [708, 329] width 278 height 27
click at [570, 316] on select "Mid Right Mid Left Top Bar Top Left Top Right Top Center Bottom Bar Bottom Left…" at bounding box center [708, 329] width 278 height 27
click at [653, 332] on select "Mid Right Mid Left Top Bar Top Left Top Right Top Center Bottom Bar Bottom Left…" at bounding box center [708, 329] width 278 height 27
select select "mid-bottom-bar"
click at [570, 316] on select "Mid Right Mid Left Top Bar Top Left Top Right Top Center Bottom Bar Bottom Left…" at bounding box center [708, 329] width 278 height 27
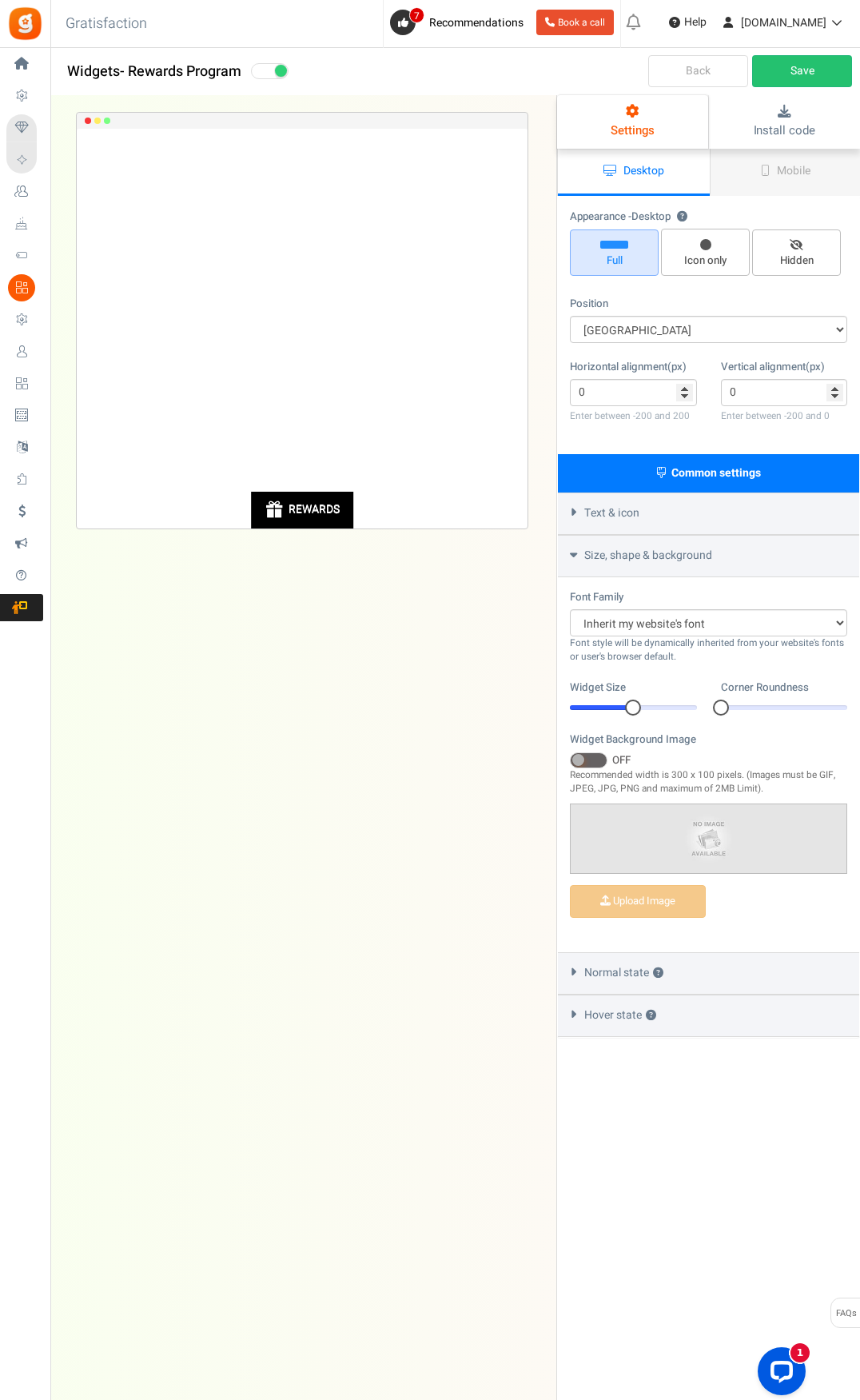
click at [419, 600] on div "REWARDS Loading.. × To configure LightBox layout please Click here" at bounding box center [302, 716] width 477 height 1241
click at [742, 173] on link "Mobile" at bounding box center [785, 172] width 152 height 47
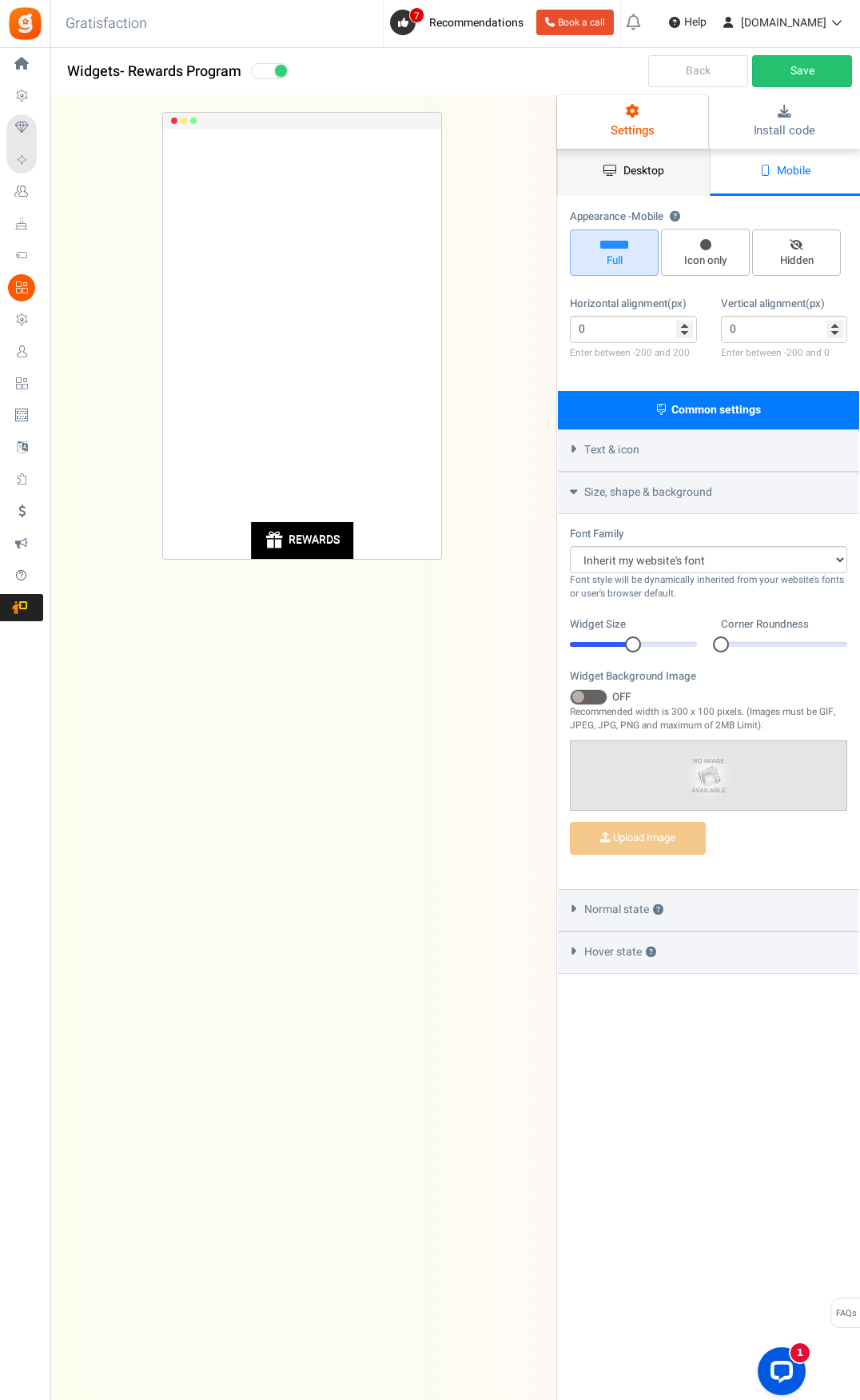
click at [657, 168] on span "Desktop" at bounding box center [644, 170] width 41 height 17
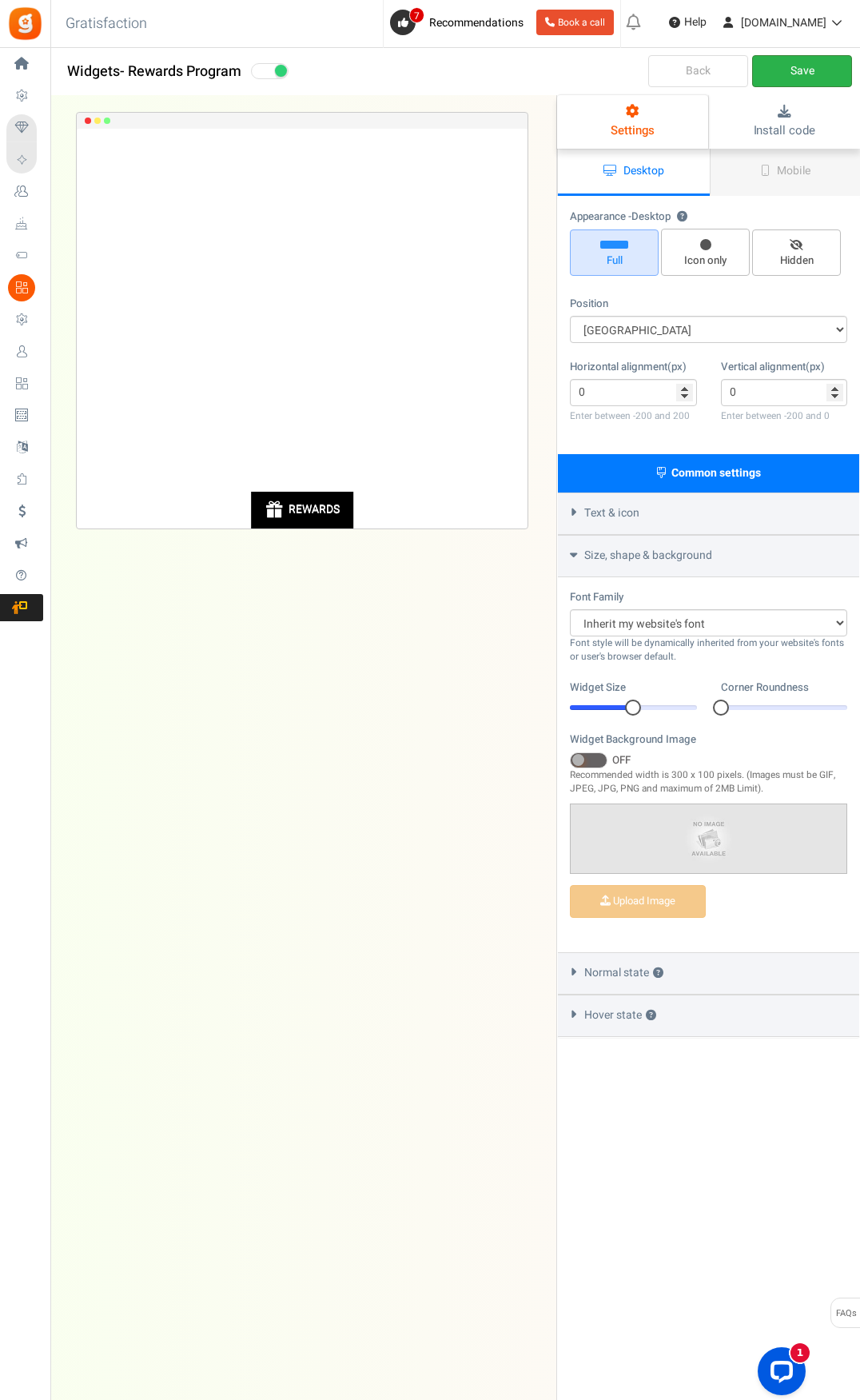
click at [807, 70] on link "Save" at bounding box center [802, 71] width 100 height 32
